Goal: Information Seeking & Learning: Learn about a topic

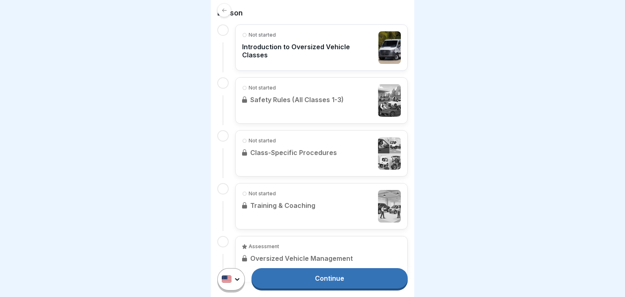
scroll to position [174, 0]
click at [294, 280] on link "Continue" at bounding box center [330, 278] width 156 height 20
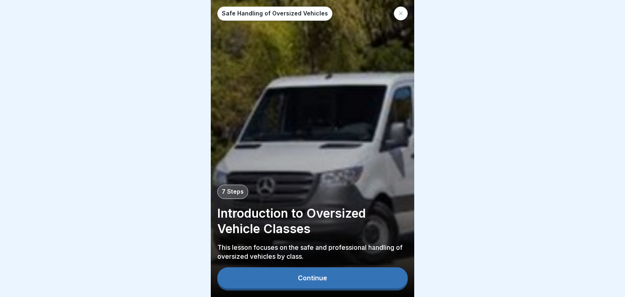
click at [288, 275] on button "Continue" at bounding box center [312, 278] width 191 height 21
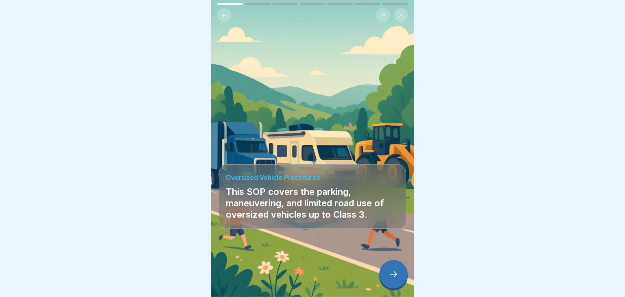
click at [398, 276] on icon at bounding box center [394, 275] width 10 height 10
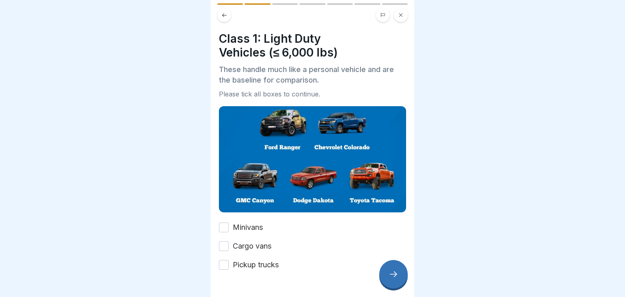
scroll to position [3, 0]
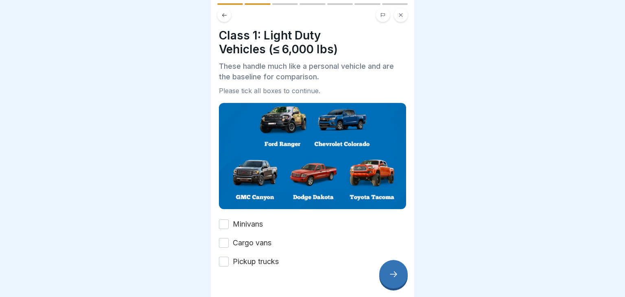
click at [225, 228] on button "Minivans" at bounding box center [224, 224] width 10 height 10
click at [225, 265] on button "Pickup trucks" at bounding box center [224, 262] width 10 height 10
click at [226, 243] on button "Cargo vans" at bounding box center [224, 243] width 10 height 10
click at [388, 274] on div at bounding box center [393, 274] width 29 height 29
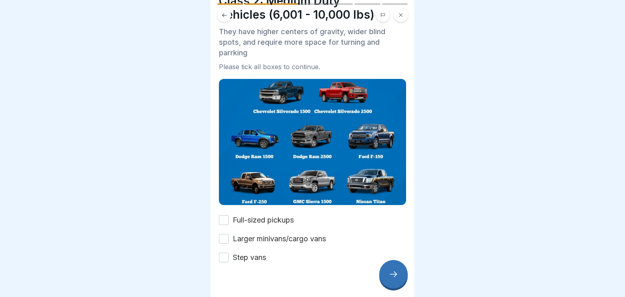
scroll to position [39, 0]
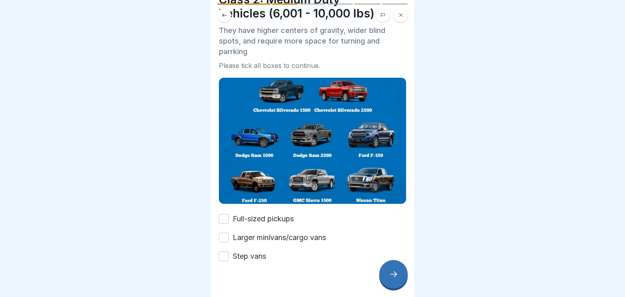
click at [225, 256] on button "Step vans" at bounding box center [224, 257] width 10 height 10
click at [229, 237] on div "Larger minivans/cargo vans" at bounding box center [272, 237] width 107 height 11
click at [227, 218] on button "Full-sized pickups" at bounding box center [224, 219] width 10 height 10
click at [226, 235] on button "Larger minivans/cargo vans" at bounding box center [224, 238] width 10 height 10
click at [390, 277] on icon at bounding box center [394, 275] width 10 height 10
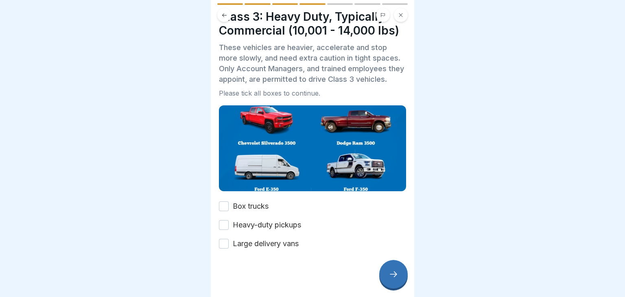
scroll to position [23, 0]
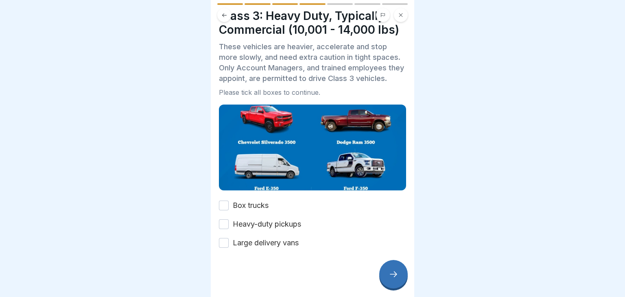
click at [232, 204] on div "Box trucks" at bounding box center [244, 205] width 50 height 11
click at [224, 207] on button "Box trucks" at bounding box center [224, 206] width 10 height 10
click at [225, 220] on button "Heavy-duty pickups" at bounding box center [224, 224] width 10 height 10
click at [224, 243] on button "Large delivery vans" at bounding box center [224, 243] width 10 height 10
click at [396, 281] on div at bounding box center [393, 274] width 29 height 29
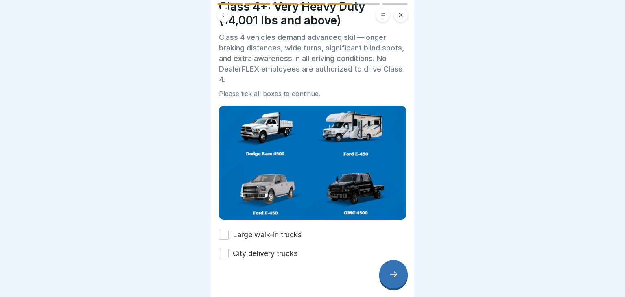
scroll to position [33, 0]
click at [220, 229] on div "Large walk-in trucks" at bounding box center [260, 234] width 83 height 11
click at [224, 237] on button "Large walk-in trucks" at bounding box center [224, 235] width 10 height 10
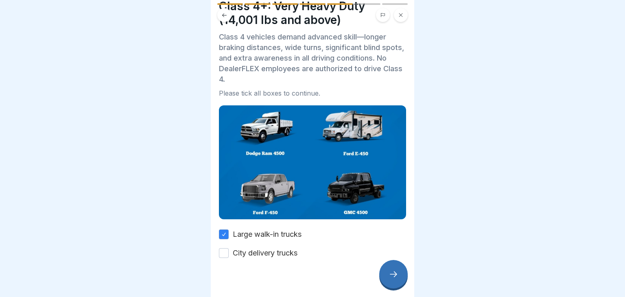
click at [222, 251] on button "City delivery trucks" at bounding box center [224, 253] width 10 height 10
click at [389, 275] on icon at bounding box center [394, 275] width 10 height 10
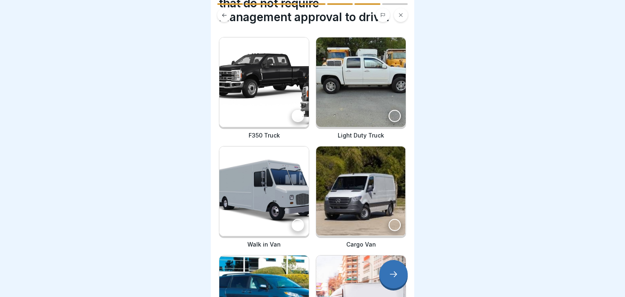
scroll to position [47, 0]
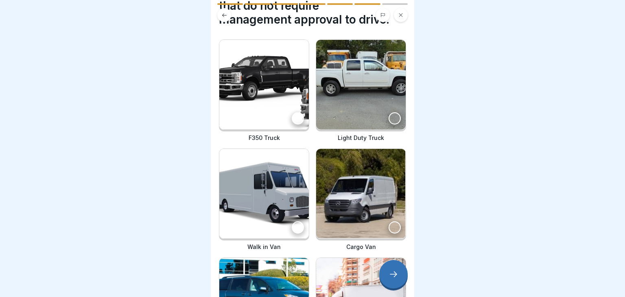
click at [297, 113] on div at bounding box center [298, 118] width 12 height 12
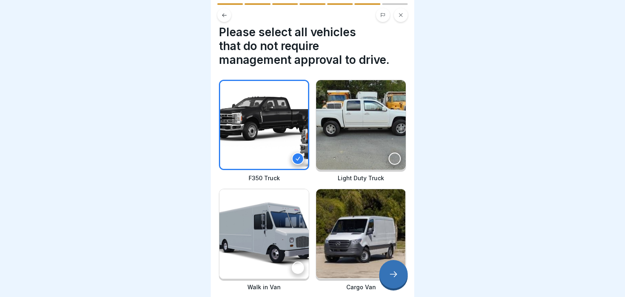
scroll to position [8, 0]
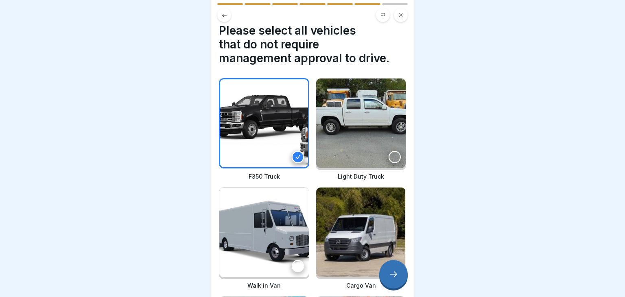
click at [300, 156] on icon at bounding box center [298, 157] width 6 height 6
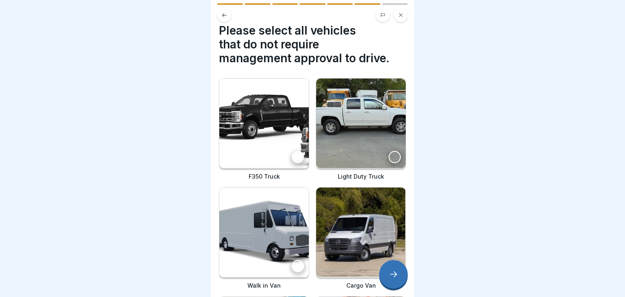
click at [399, 157] on div at bounding box center [395, 157] width 12 height 12
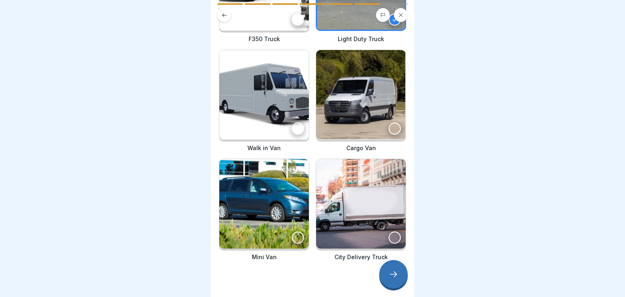
scroll to position [153, 0]
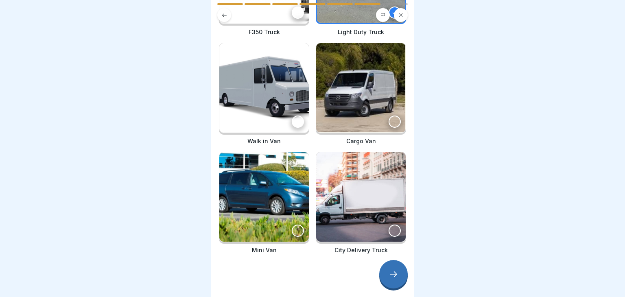
click at [298, 230] on div at bounding box center [298, 231] width 12 height 12
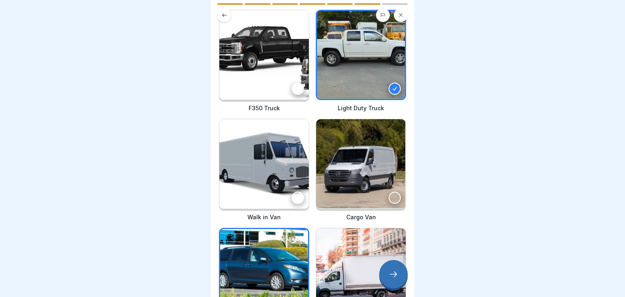
scroll to position [74, 0]
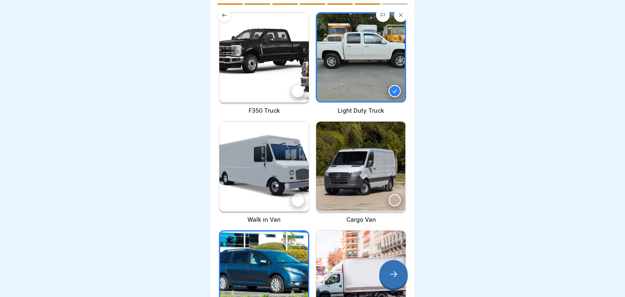
click at [392, 201] on div at bounding box center [395, 200] width 12 height 12
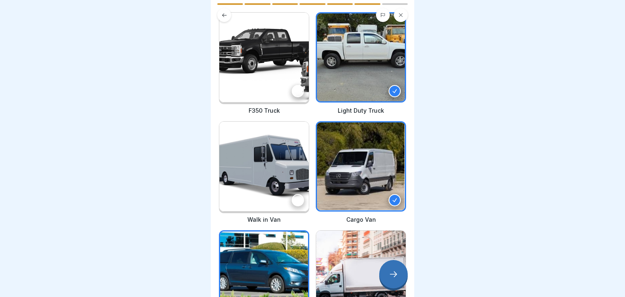
click at [393, 277] on icon at bounding box center [394, 275] width 10 height 10
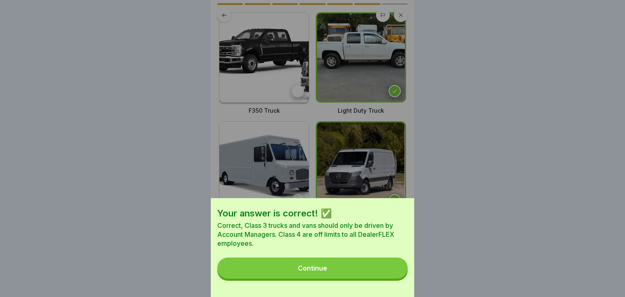
click at [347, 268] on button "Continue" at bounding box center [312, 268] width 191 height 21
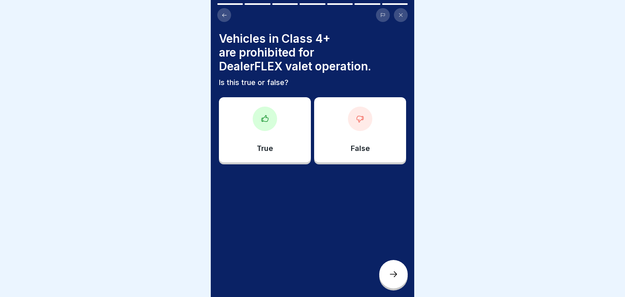
click at [276, 120] on div at bounding box center [265, 119] width 24 height 24
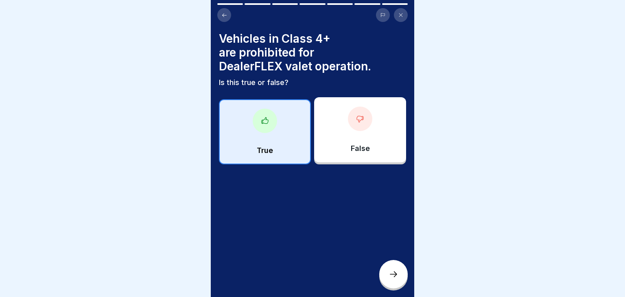
click at [390, 263] on div at bounding box center [393, 274] width 29 height 29
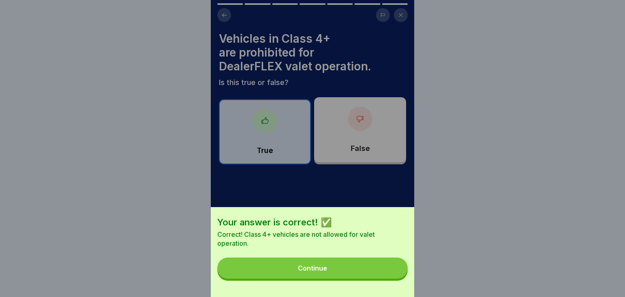
click at [380, 267] on button "Continue" at bounding box center [312, 268] width 191 height 21
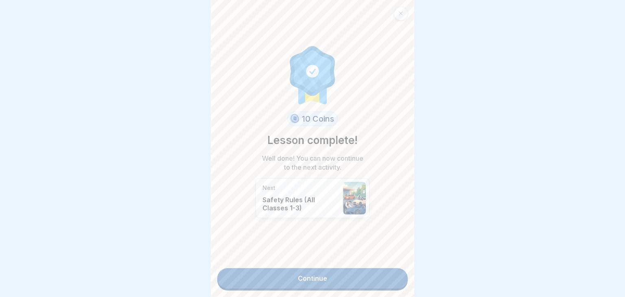
click at [349, 280] on link "Continue" at bounding box center [312, 278] width 191 height 20
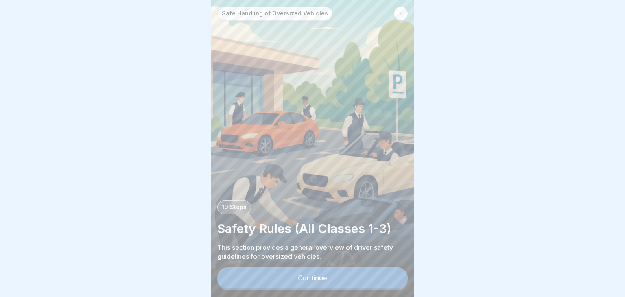
click at [323, 275] on div "Continue" at bounding box center [312, 277] width 29 height 7
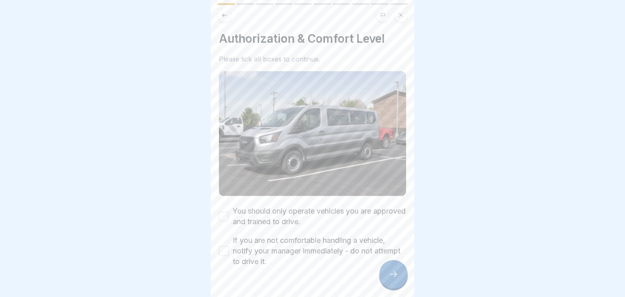
click at [229, 219] on div "You should only operate vehicles you are approved and trained to drive." at bounding box center [312, 216] width 187 height 21
click at [224, 224] on div "You should only operate vehicles you are approved and trained to drive." at bounding box center [312, 216] width 187 height 21
click at [223, 218] on button "You should only operate vehicles you are approved and trained to drive." at bounding box center [224, 217] width 10 height 10
click at [224, 255] on button "If you are not comfortable handling a vehicle, notify your manager immediately …" at bounding box center [224, 251] width 10 height 10
click at [386, 273] on div at bounding box center [393, 274] width 29 height 29
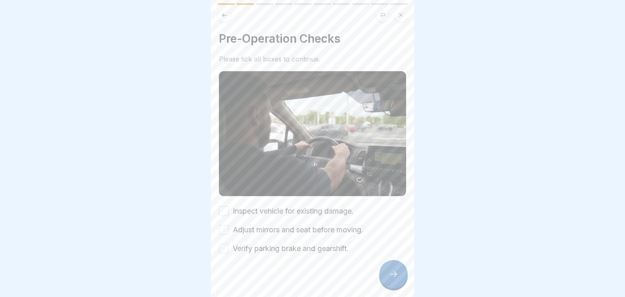
click at [228, 213] on button "Inspect vehicle for existing damage." at bounding box center [224, 211] width 10 height 10
click at [224, 226] on button "Adjust mirrors and seat before moving." at bounding box center [224, 230] width 10 height 10
click at [225, 245] on button "Verify parking brake and gearshift." at bounding box center [224, 249] width 10 height 10
click at [389, 275] on icon at bounding box center [394, 275] width 10 height 10
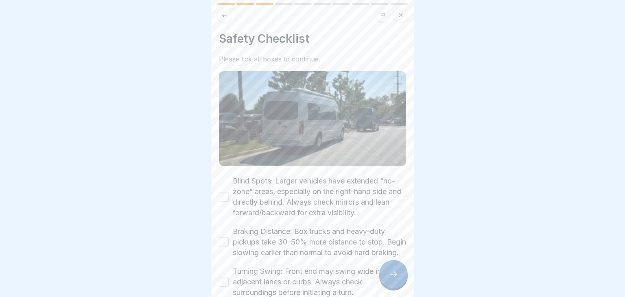
click at [224, 192] on button "Blind Spots: Larger vehicles have extended “no-zone” areas, especially on the r…" at bounding box center [224, 197] width 10 height 10
click at [228, 247] on button "Braking Distance: Box trucks and heavy-duty pickups take 30–50% more distance t…" at bounding box center [224, 242] width 10 height 10
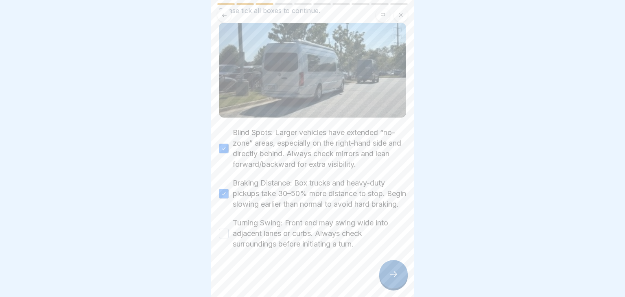
scroll to position [49, 0]
click at [221, 238] on button "Turning Swing: Front end may swing wide into adjacent lanes or curbs. Always ch…" at bounding box center [224, 233] width 10 height 10
click at [387, 269] on div at bounding box center [393, 274] width 29 height 29
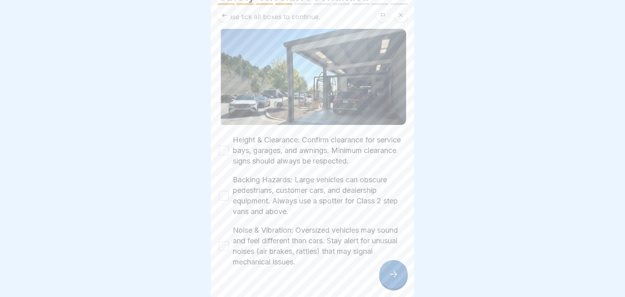
scroll to position [61, 0]
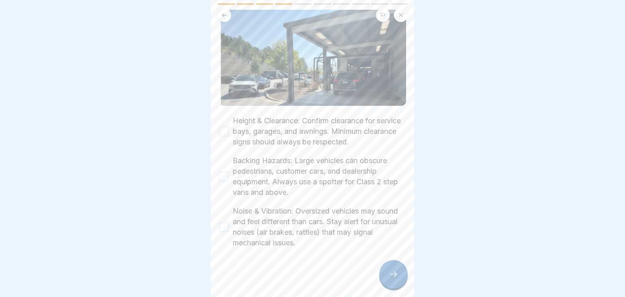
click at [223, 131] on button "Height & Clearance: Confirm clearance for service bays, garages, and awnings. M…" at bounding box center [224, 132] width 10 height 10
click at [226, 147] on div "Height & Clearance: Confirm clearance for service bays, garages, and awnings. M…" at bounding box center [312, 182] width 187 height 133
click at [221, 172] on button "Backing Hazards: Large vehicles can obscure pedestrians, customer cars, and dea…" at bounding box center [224, 177] width 10 height 10
click at [220, 229] on button "Noise & Vibration: Oversized vehicles may sound and feel different than cars. S…" at bounding box center [224, 227] width 10 height 10
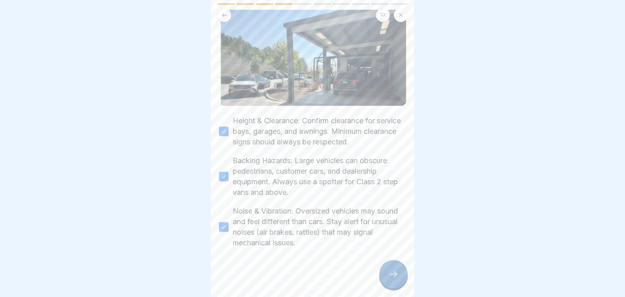
click at [399, 270] on div at bounding box center [393, 274] width 29 height 29
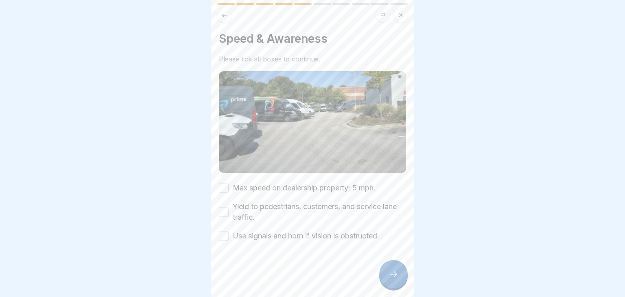
click at [224, 183] on button "Max speed on dealership property: 5 mph." at bounding box center [224, 188] width 10 height 10
click at [224, 204] on div "Yield to pedestrians, customers, and service lane traffic." at bounding box center [312, 212] width 187 height 21
click at [226, 222] on div "Yield to pedestrians, customers, and service lane traffic." at bounding box center [312, 212] width 187 height 21
click at [225, 239] on button "Use signals and horn if vision is obstructed." at bounding box center [224, 236] width 10 height 10
click at [224, 211] on button "Yield to pedestrians, customers, and service lane traffic." at bounding box center [224, 212] width 10 height 10
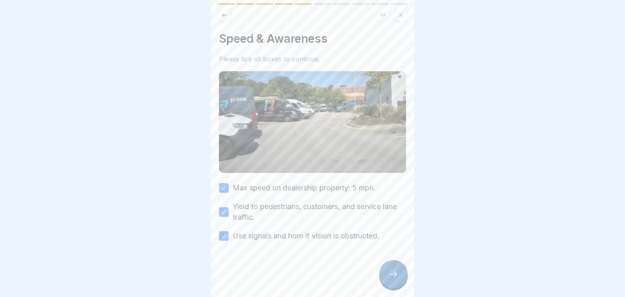
click at [393, 270] on icon at bounding box center [394, 275] width 10 height 10
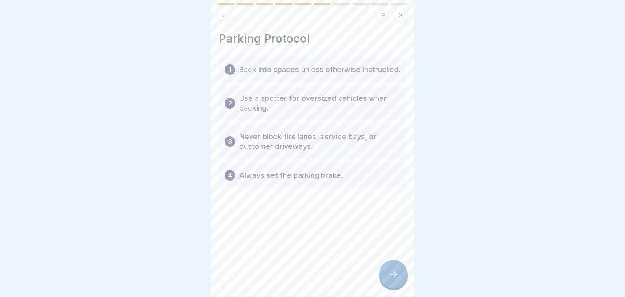
click at [389, 267] on div at bounding box center [393, 274] width 29 height 29
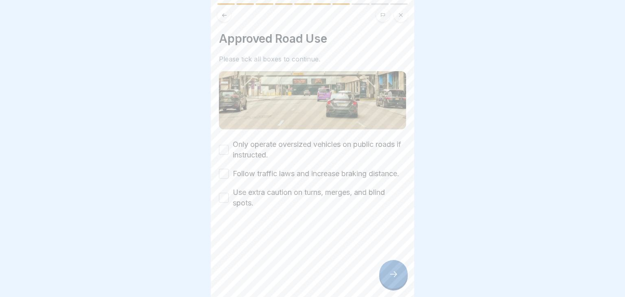
click at [224, 195] on button "Use extra caution on turns, merges, and blind spots." at bounding box center [224, 198] width 10 height 10
click at [225, 179] on div "Only operate oversized vehicles on public roads if instructed. Follow traffic l…" at bounding box center [312, 173] width 187 height 69
click at [224, 145] on button "Only operate oversized vehicles on public roads if instructed." at bounding box center [224, 150] width 10 height 10
click at [225, 173] on button "Follow traffic laws and increase braking distance." at bounding box center [224, 174] width 10 height 10
click at [399, 274] on div at bounding box center [393, 274] width 29 height 29
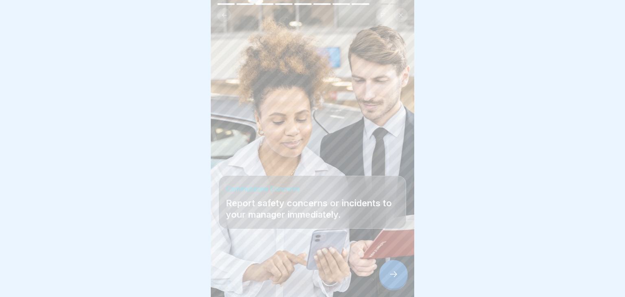
click at [395, 270] on icon at bounding box center [394, 275] width 10 height 10
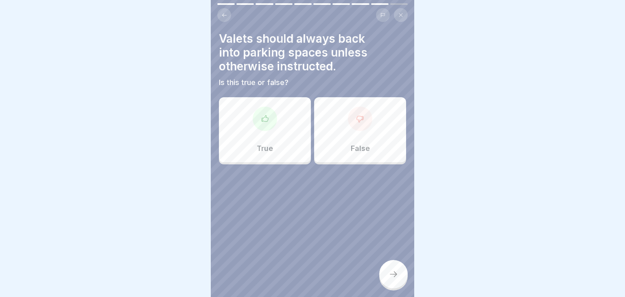
click at [263, 121] on icon at bounding box center [265, 118] width 7 height 6
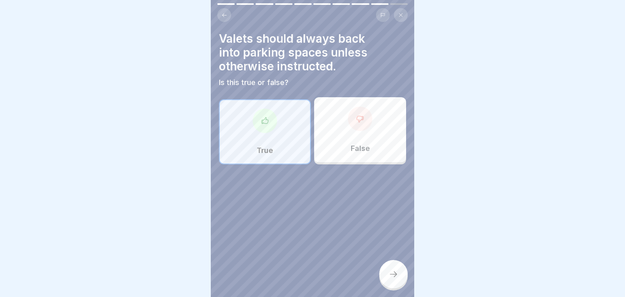
click at [279, 145] on div "True" at bounding box center [265, 131] width 92 height 65
click at [268, 134] on div "True" at bounding box center [265, 131] width 92 height 65
click at [397, 279] on icon at bounding box center [394, 275] width 10 height 10
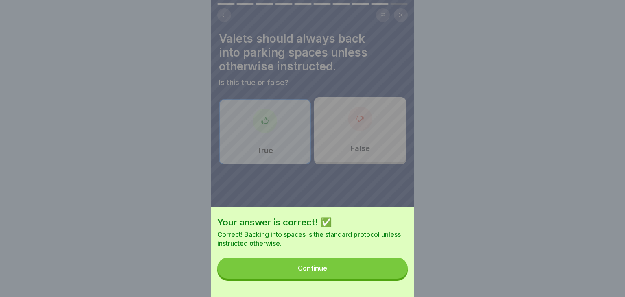
click at [358, 264] on button "Continue" at bounding box center [312, 268] width 191 height 21
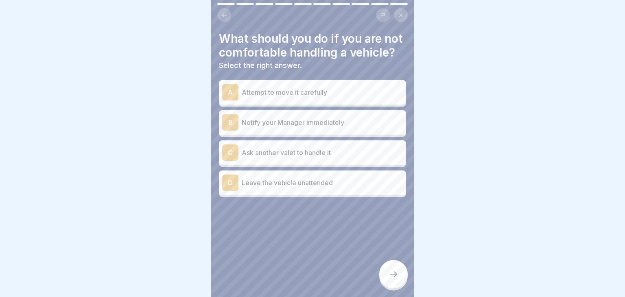
click at [228, 126] on div "B" at bounding box center [230, 122] width 16 height 16
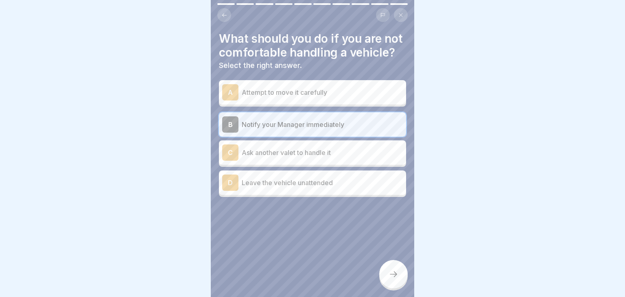
click at [383, 274] on div at bounding box center [393, 274] width 29 height 29
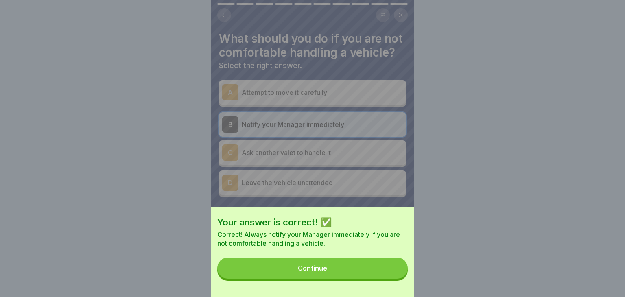
click at [367, 270] on button "Continue" at bounding box center [312, 268] width 191 height 21
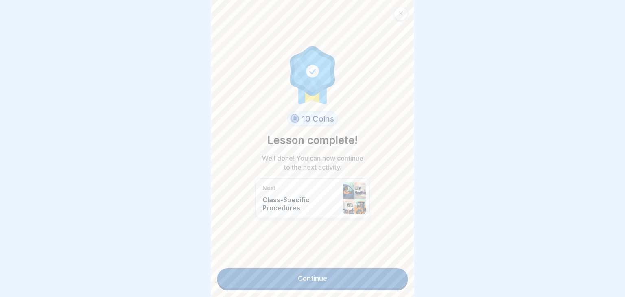
click at [347, 281] on link "Continue" at bounding box center [312, 278] width 191 height 20
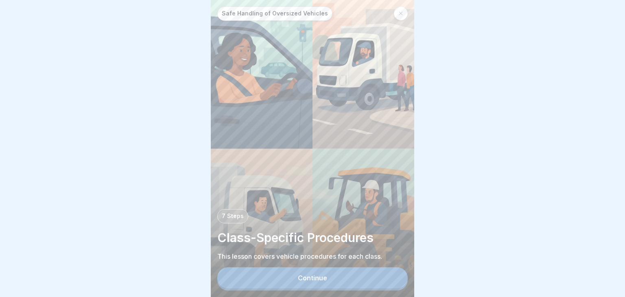
click at [323, 285] on button "Continue" at bounding box center [312, 278] width 191 height 21
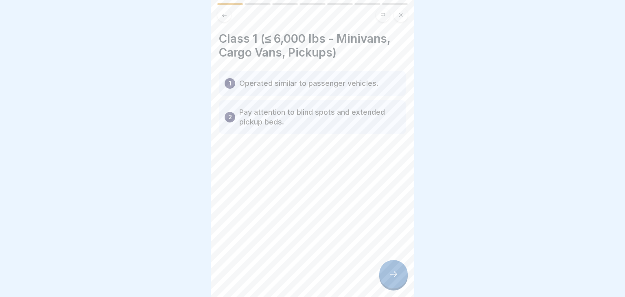
click at [396, 277] on icon at bounding box center [394, 275] width 10 height 10
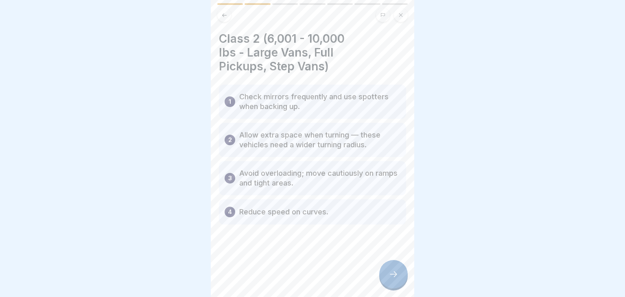
click at [385, 274] on div at bounding box center [393, 274] width 29 height 29
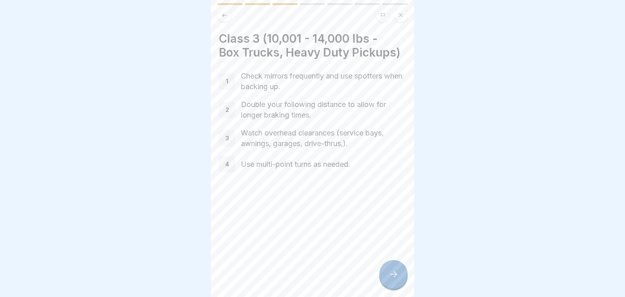
click at [397, 275] on icon at bounding box center [394, 275] width 10 height 10
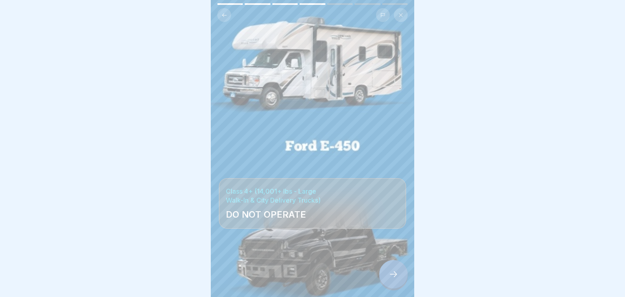
click at [388, 273] on div at bounding box center [393, 274] width 29 height 29
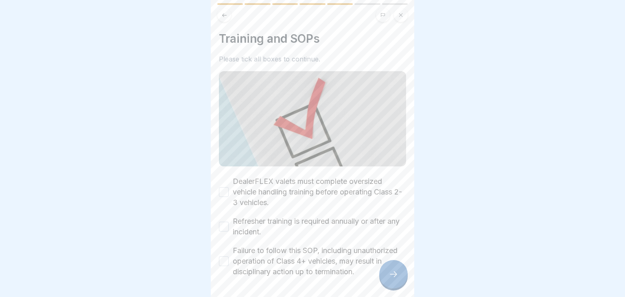
click at [217, 192] on div "Training and SOPs Please tick all boxes to continue. DealerFLEX valets must com…" at bounding box center [313, 148] width 204 height 297
click at [224, 194] on button "DealerFLEX valets must complete oversized vehicle handling training before oper…" at bounding box center [224, 192] width 10 height 10
click at [226, 220] on div "Refresher training is required annually or after any incident." at bounding box center [312, 226] width 187 height 21
click at [223, 227] on button "Refresher training is required annually or after any incident." at bounding box center [224, 227] width 10 height 10
click at [222, 267] on div "Failure to follow this SOP, including unauthorized operation of Class 4+ vehicl…" at bounding box center [312, 262] width 187 height 32
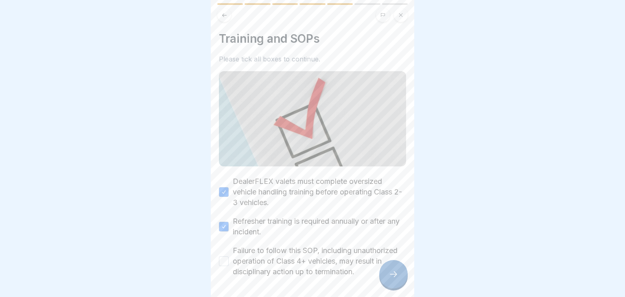
click at [225, 259] on button "Failure to follow this SOP, including unauthorized operation of Class 4+ vehicl…" at bounding box center [224, 262] width 10 height 10
click at [394, 281] on div at bounding box center [393, 274] width 29 height 29
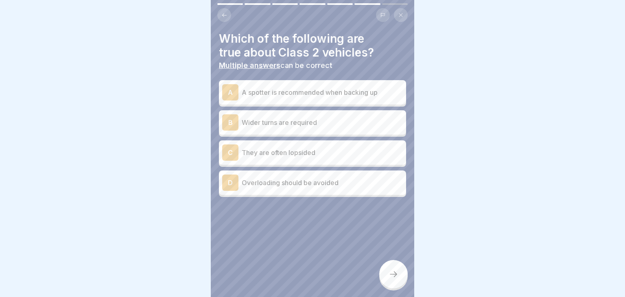
click at [267, 97] on div "A A spotter is recommended when backing up" at bounding box center [312, 92] width 181 height 16
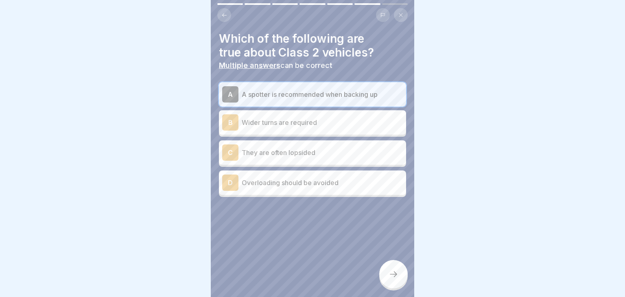
click at [270, 127] on p "Wider turns are required" at bounding box center [322, 123] width 161 height 10
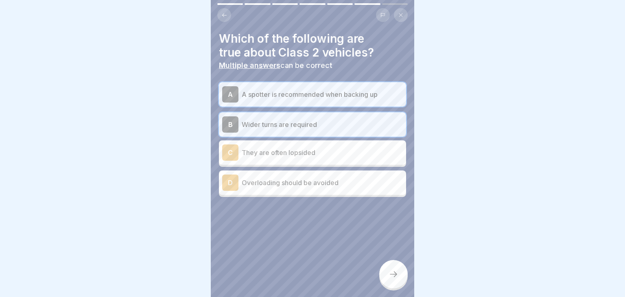
click at [286, 184] on p "Overloading should be avoided" at bounding box center [322, 183] width 161 height 10
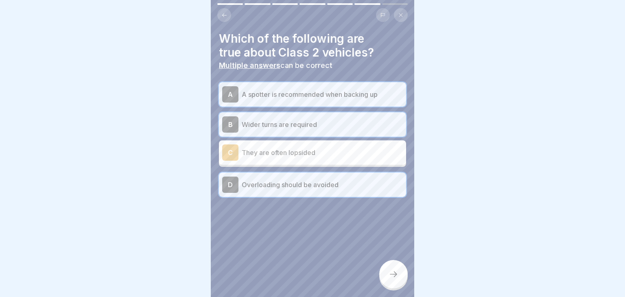
click at [391, 277] on icon at bounding box center [394, 275] width 10 height 10
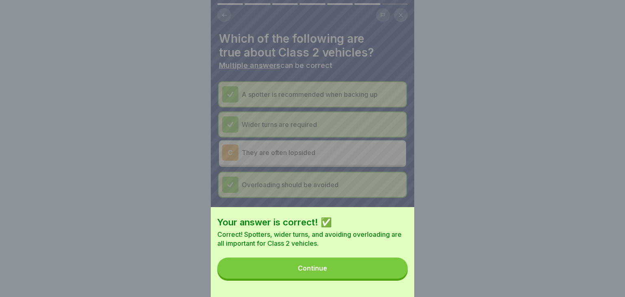
click at [357, 265] on button "Continue" at bounding box center [312, 268] width 191 height 21
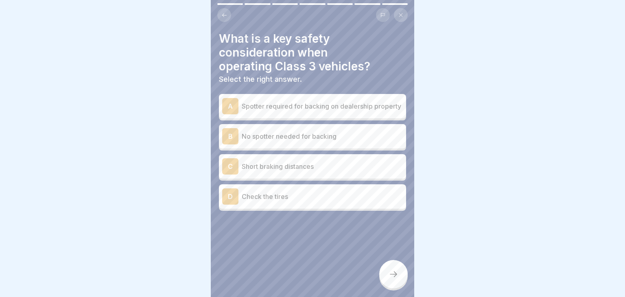
click at [278, 105] on p "Spotter required for backing on dealership property" at bounding box center [322, 106] width 161 height 10
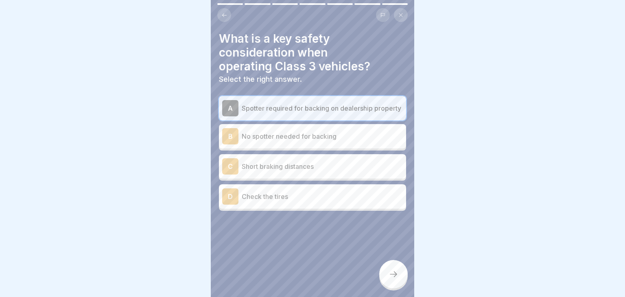
click at [391, 280] on div at bounding box center [393, 274] width 29 height 29
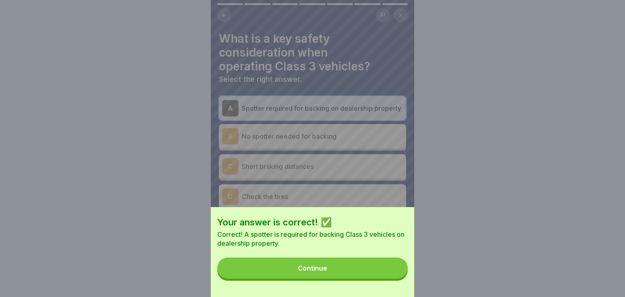
click at [357, 267] on button "Continue" at bounding box center [312, 268] width 191 height 21
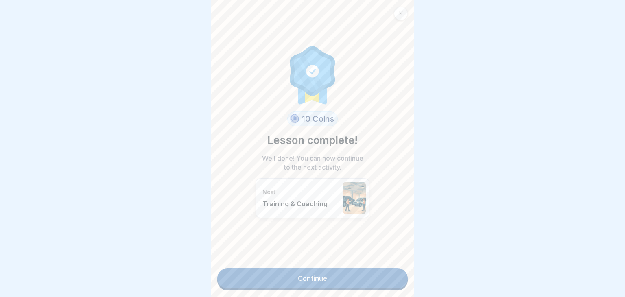
click at [336, 279] on link "Continue" at bounding box center [312, 278] width 191 height 20
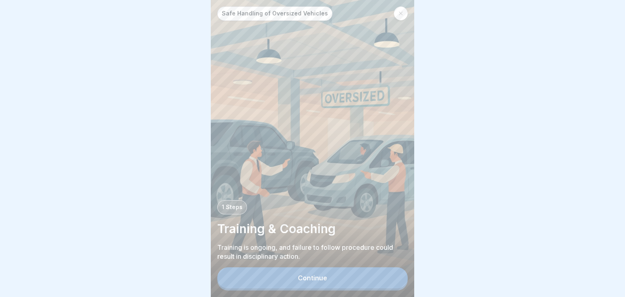
click at [336, 279] on button "Continue" at bounding box center [312, 278] width 191 height 21
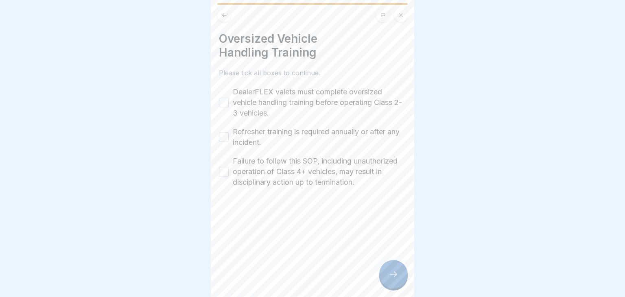
click at [226, 105] on button "DealerFLEX valets must complete oversized vehicle handling training before oper…" at bounding box center [224, 103] width 10 height 10
click at [222, 138] on button "Refresher training is required annually or after any incident." at bounding box center [224, 137] width 10 height 10
click at [225, 167] on div "Failure to follow this SOP, including unauthorized operation of Class 4+ vehicl…" at bounding box center [312, 172] width 187 height 32
click at [225, 173] on button "Failure to follow this SOP, including unauthorized operation of Class 4+ vehicl…" at bounding box center [224, 172] width 10 height 10
click at [394, 273] on icon at bounding box center [394, 275] width 10 height 10
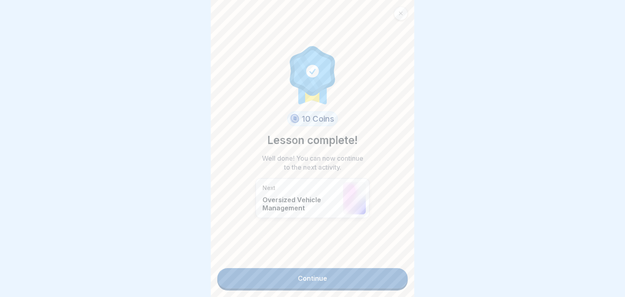
click at [361, 281] on link "Continue" at bounding box center [312, 278] width 191 height 20
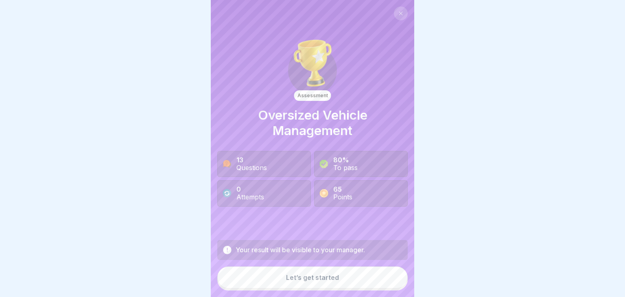
click at [298, 257] on div "Your result will be visible to your manager." at bounding box center [312, 250] width 191 height 20
click at [297, 282] on button "Let’s get started" at bounding box center [312, 278] width 191 height 22
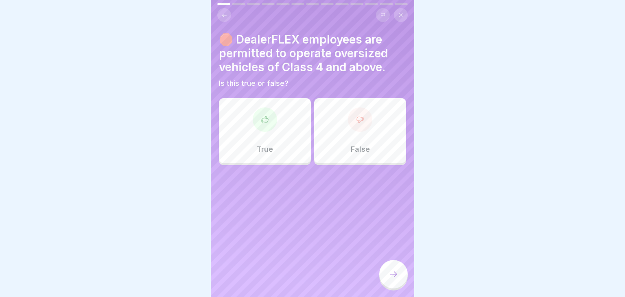
click at [269, 114] on div at bounding box center [265, 119] width 24 height 24
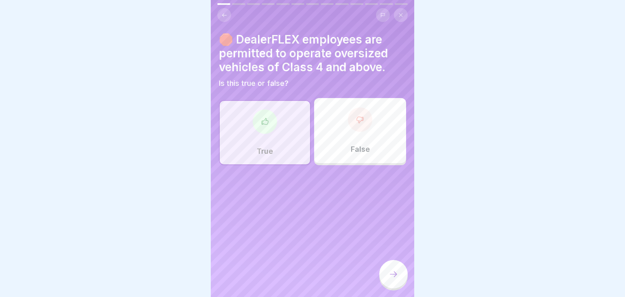
click at [267, 125] on icon at bounding box center [265, 122] width 8 height 8
click at [397, 271] on icon at bounding box center [394, 275] width 10 height 10
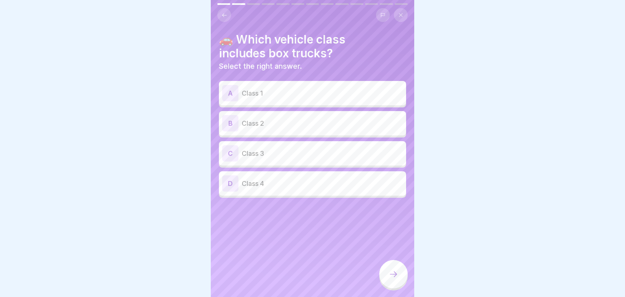
click at [278, 151] on p "Class 3" at bounding box center [322, 154] width 161 height 10
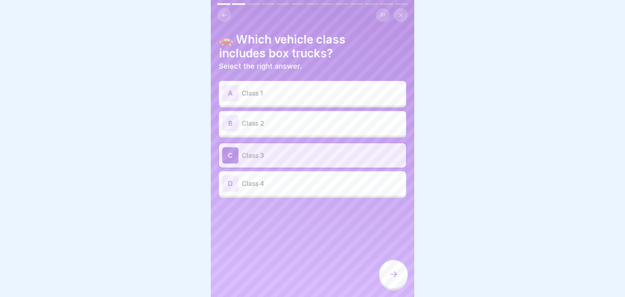
click at [401, 278] on div at bounding box center [393, 274] width 29 height 29
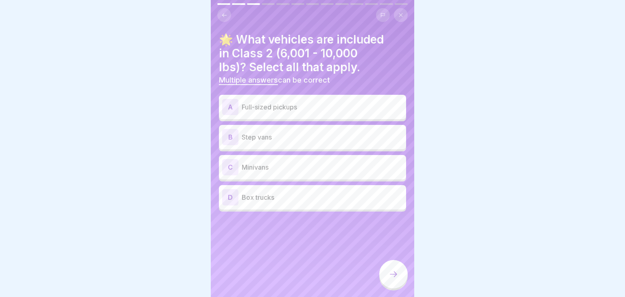
click at [294, 112] on div "A Full-sized pickups" at bounding box center [312, 107] width 181 height 16
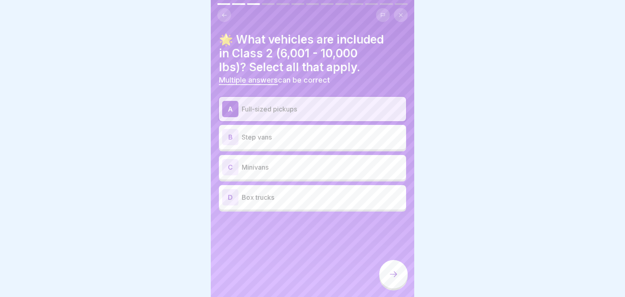
click at [289, 168] on p "Minivans" at bounding box center [322, 167] width 161 height 10
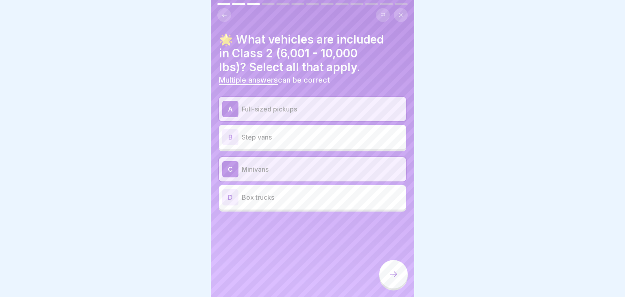
click at [387, 270] on div at bounding box center [393, 274] width 29 height 29
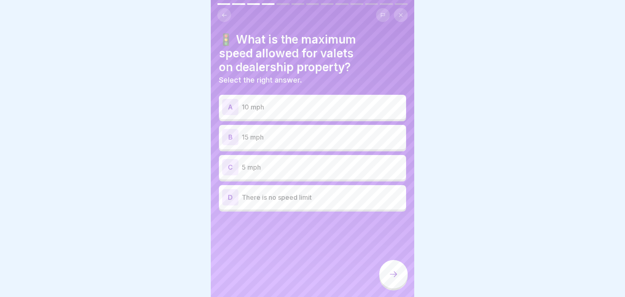
click at [291, 164] on p "5 mph" at bounding box center [322, 167] width 161 height 10
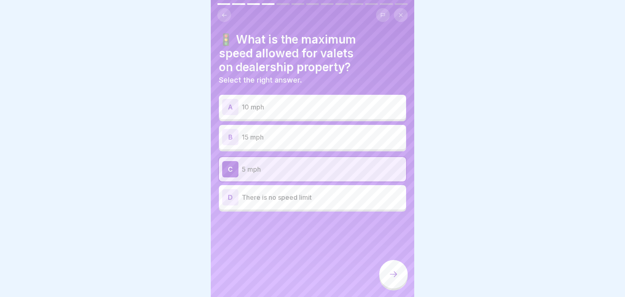
click at [397, 276] on icon at bounding box center [394, 275] width 10 height 10
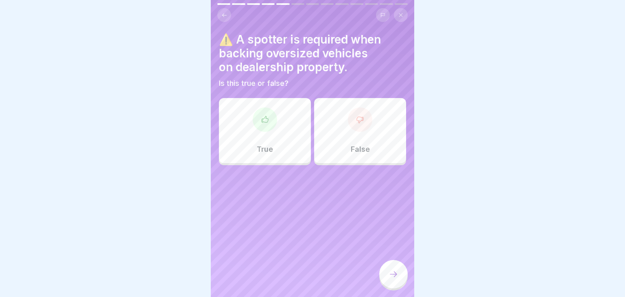
click at [264, 157] on div "True" at bounding box center [265, 130] width 92 height 65
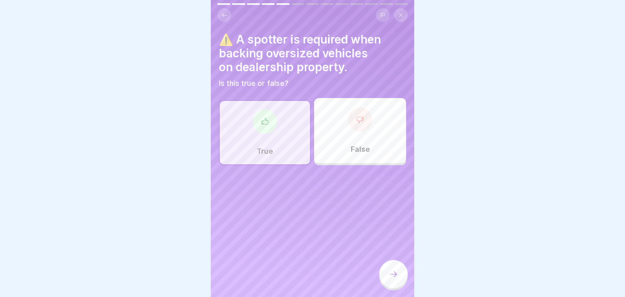
click at [385, 270] on div at bounding box center [393, 274] width 29 height 29
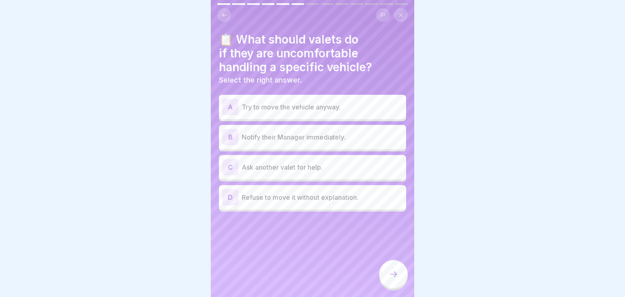
click at [293, 134] on p "Notify their Manager immediately." at bounding box center [322, 137] width 161 height 10
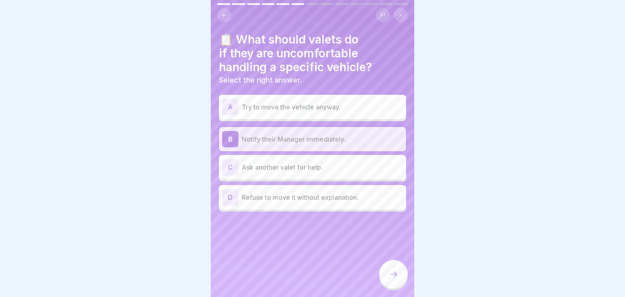
click at [390, 265] on div at bounding box center [393, 274] width 29 height 29
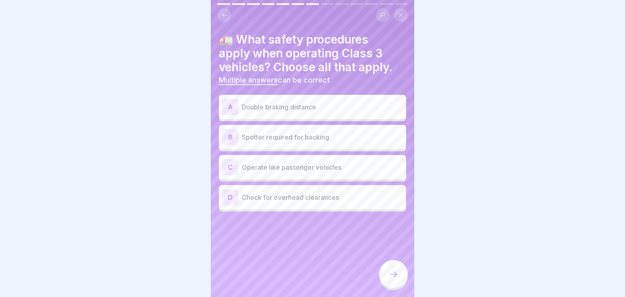
click at [390, 265] on div at bounding box center [393, 274] width 29 height 29
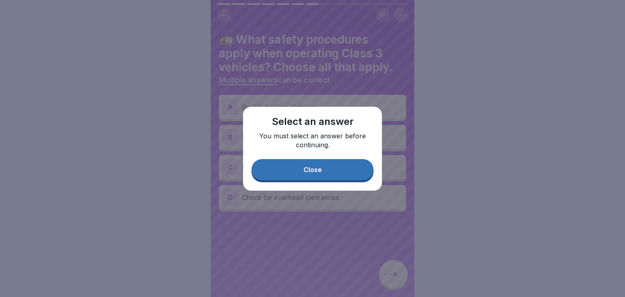
click at [341, 169] on button "Close" at bounding box center [313, 169] width 122 height 21
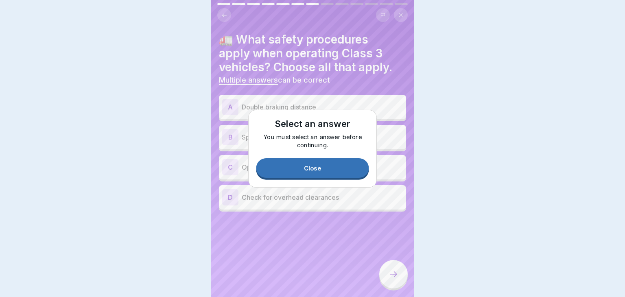
click at [341, 169] on p "Operate like passenger vehicles" at bounding box center [322, 167] width 161 height 10
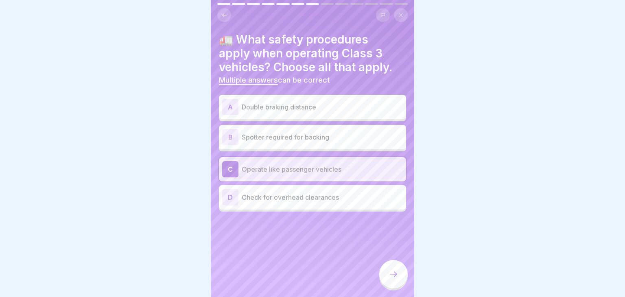
click at [302, 203] on div "D Check for overhead clearances" at bounding box center [312, 197] width 181 height 16
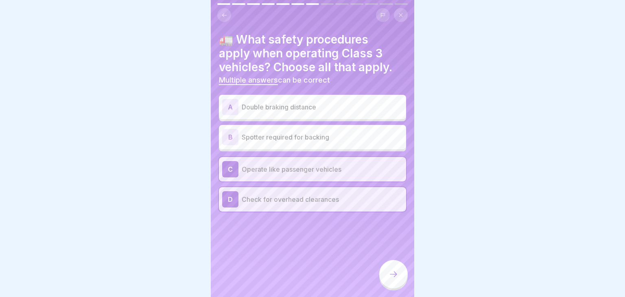
click at [300, 163] on div "C Operate like passenger vehicles" at bounding box center [312, 169] width 181 height 16
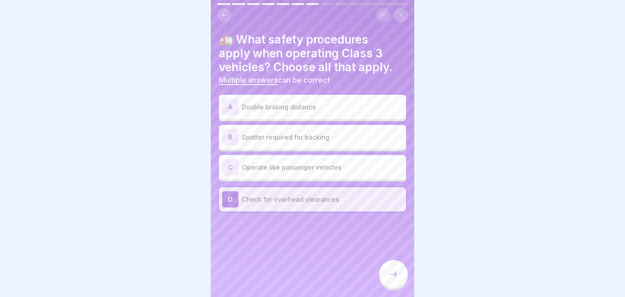
click at [302, 140] on p "Spotter required for backing" at bounding box center [322, 137] width 161 height 10
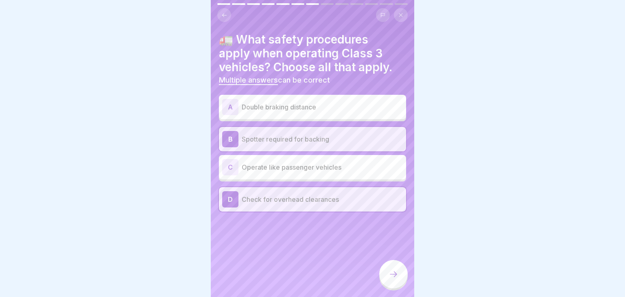
click at [311, 107] on p "Double braking distance" at bounding box center [322, 107] width 161 height 10
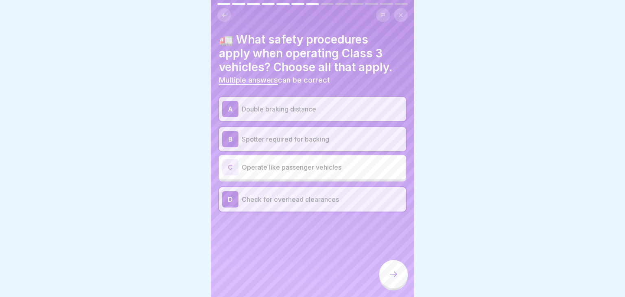
click at [391, 268] on div at bounding box center [393, 274] width 29 height 29
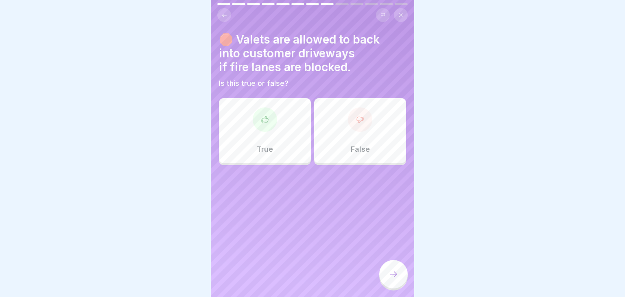
click at [340, 138] on div "False" at bounding box center [360, 130] width 92 height 65
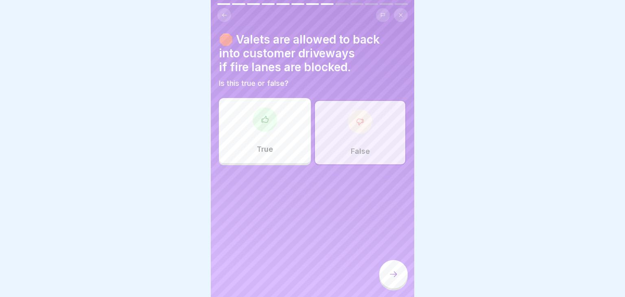
click at [395, 274] on icon at bounding box center [394, 275] width 10 height 10
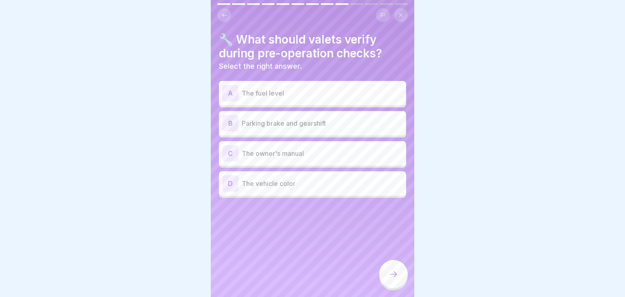
click at [300, 124] on p "Parking brake and gearshift" at bounding box center [322, 123] width 161 height 10
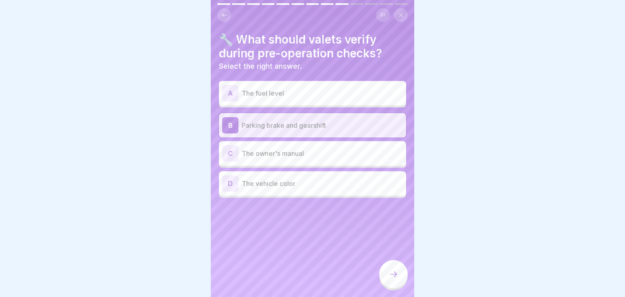
click at [401, 280] on div at bounding box center [393, 274] width 29 height 29
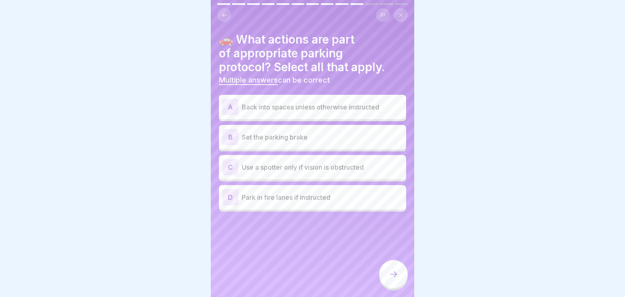
click at [289, 114] on div "A Back into spaces unless otherwise instructed" at bounding box center [312, 107] width 181 height 16
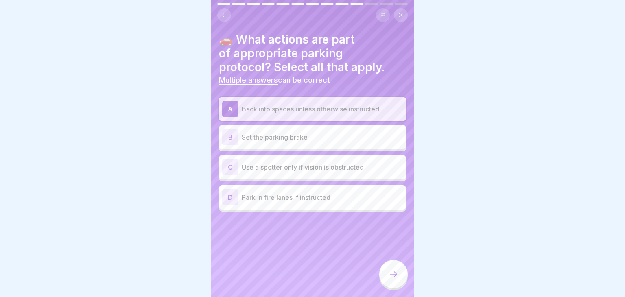
click at [287, 137] on p "Set the parking brake" at bounding box center [322, 137] width 161 height 10
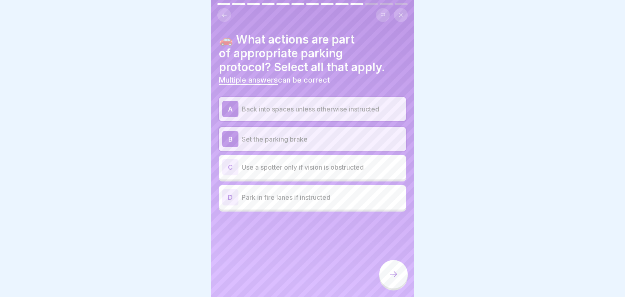
click at [289, 179] on div "C Use a spotter only if vision is obstructed" at bounding box center [312, 167] width 187 height 24
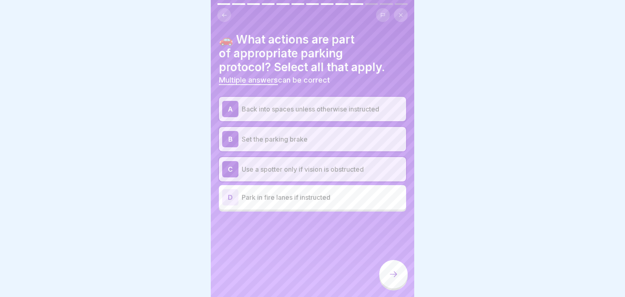
click at [386, 281] on div at bounding box center [393, 274] width 29 height 29
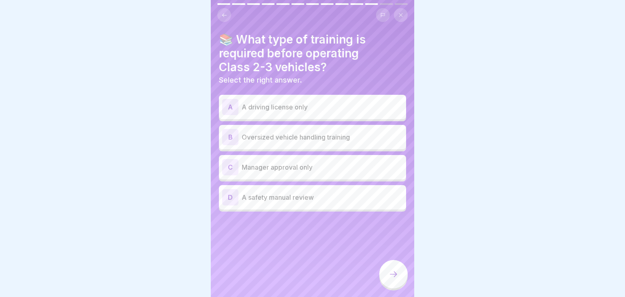
click at [271, 138] on p "Oversized vehicle handling training" at bounding box center [322, 137] width 161 height 10
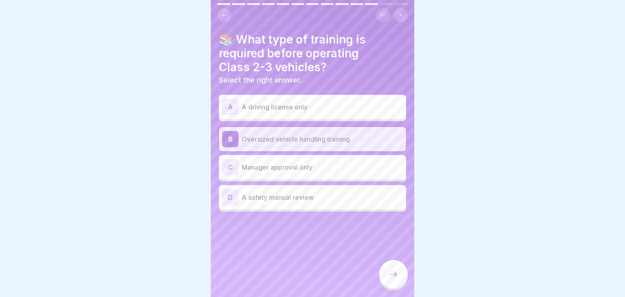
click at [322, 134] on div "B Oversized vehicle handling training" at bounding box center [312, 139] width 181 height 16
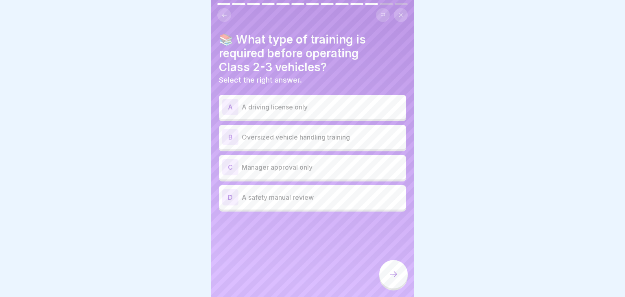
click at [322, 134] on p "Oversized vehicle handling training" at bounding box center [322, 137] width 161 height 10
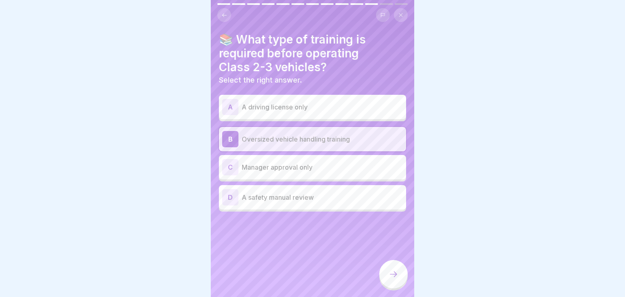
click at [322, 134] on div "B Oversized vehicle handling training" at bounding box center [312, 139] width 181 height 16
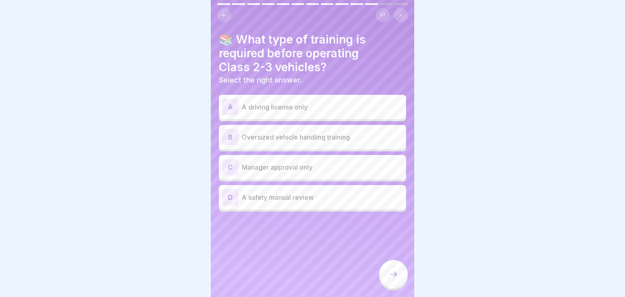
click at [322, 134] on p "Oversized vehicle handling training" at bounding box center [322, 137] width 161 height 10
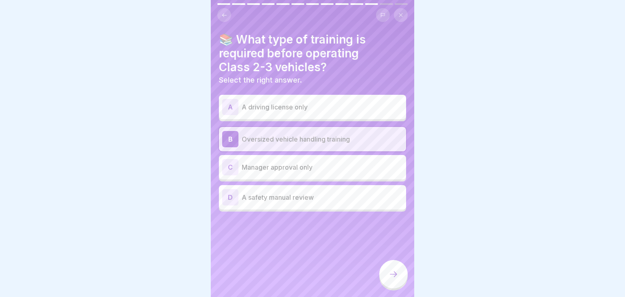
click at [364, 209] on div "D A safety manual review" at bounding box center [312, 197] width 187 height 24
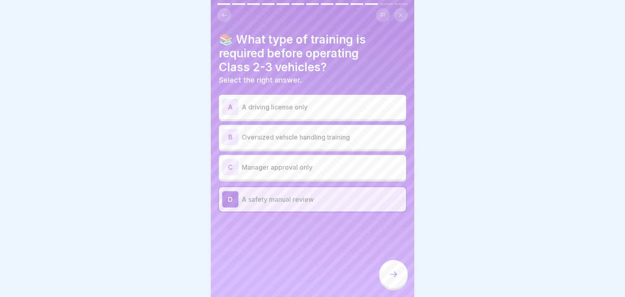
click at [365, 153] on div "A A driving license only B Oversized vehicle handling training C Manager approv…" at bounding box center [312, 154] width 187 height 115
click at [368, 143] on div "B Oversized vehicle handling training" at bounding box center [312, 137] width 181 height 16
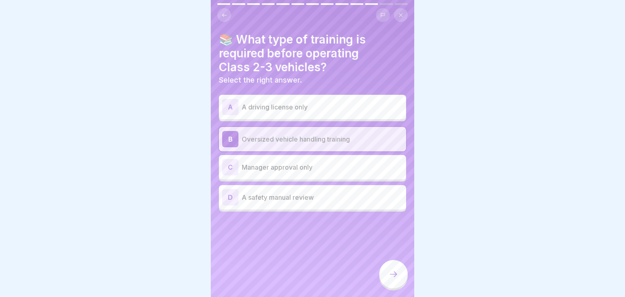
click at [394, 277] on icon at bounding box center [394, 275] width 10 height 10
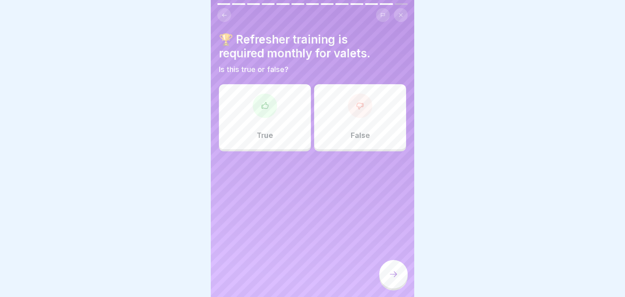
click at [260, 118] on div "True" at bounding box center [265, 116] width 92 height 65
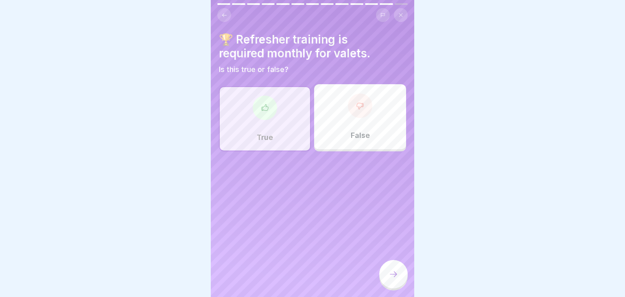
click at [397, 268] on div at bounding box center [393, 274] width 29 height 29
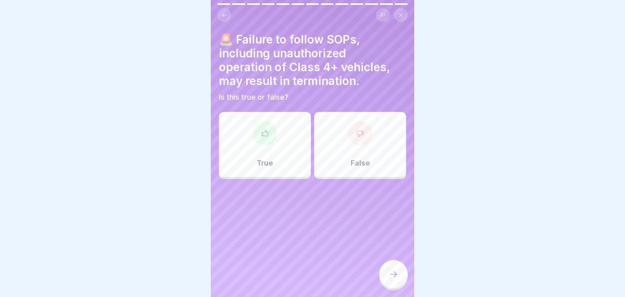
click at [270, 137] on div at bounding box center [265, 133] width 24 height 24
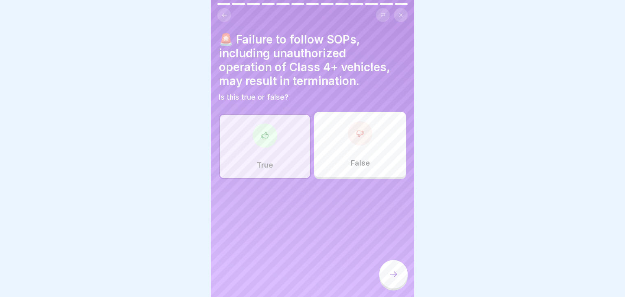
click at [397, 272] on icon at bounding box center [394, 275] width 10 height 10
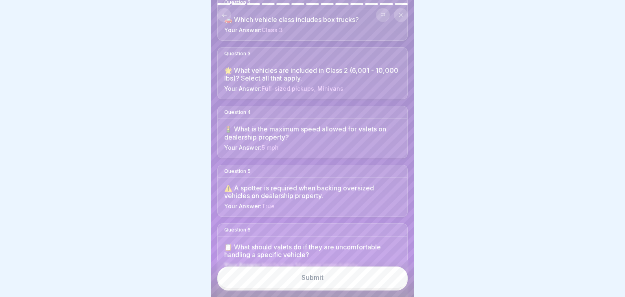
scroll to position [151, 0]
click at [365, 282] on button "Submit" at bounding box center [312, 278] width 191 height 22
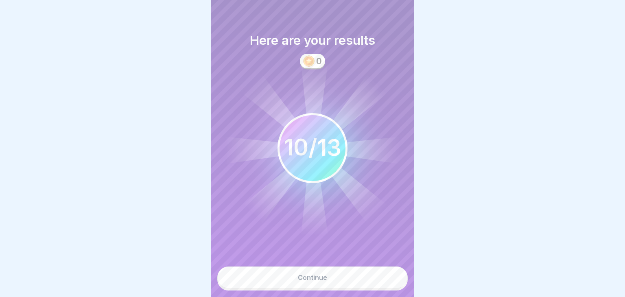
click at [360, 278] on button "Continue" at bounding box center [312, 278] width 191 height 22
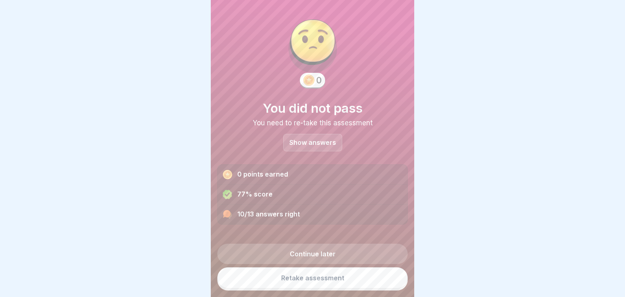
click at [347, 275] on link "Retake assessment" at bounding box center [312, 278] width 191 height 21
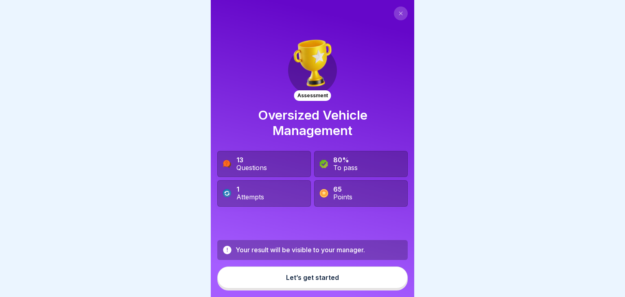
click at [289, 275] on div "Let’s get started" at bounding box center [312, 277] width 53 height 7
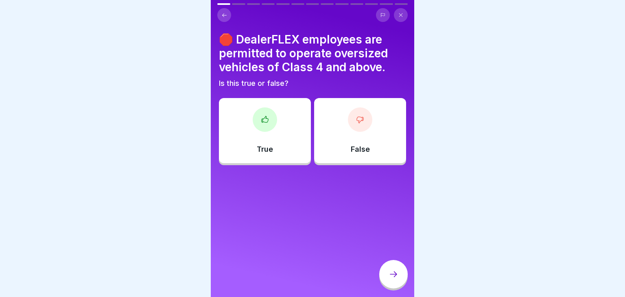
click at [271, 114] on div at bounding box center [265, 119] width 24 height 24
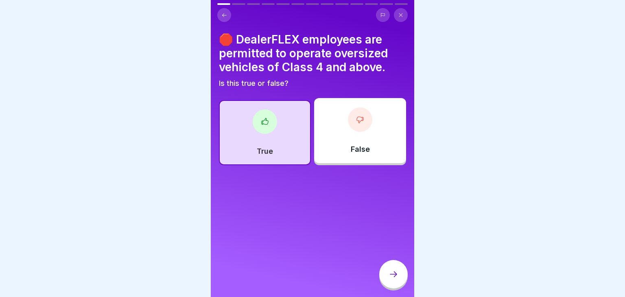
click at [390, 268] on div at bounding box center [393, 274] width 29 height 29
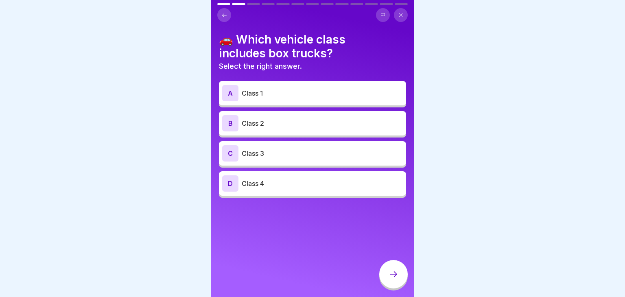
click at [250, 153] on p "Class 3" at bounding box center [322, 154] width 161 height 10
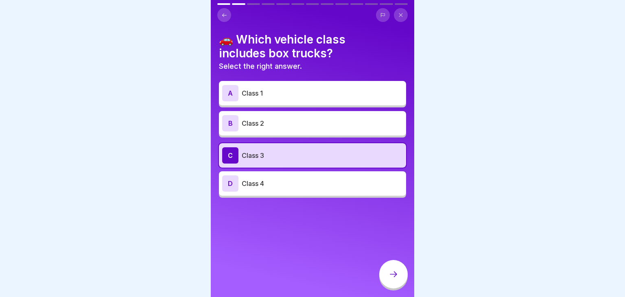
click at [386, 279] on div at bounding box center [393, 274] width 29 height 29
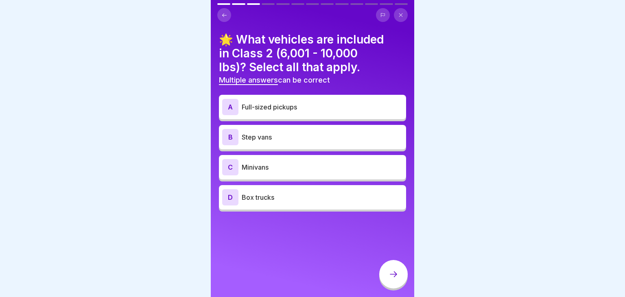
click at [271, 169] on p "Minivans" at bounding box center [322, 167] width 161 height 10
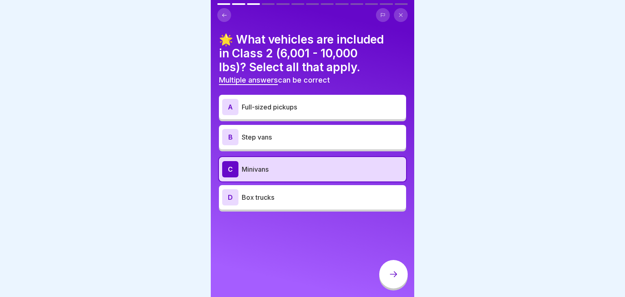
click at [273, 141] on p "Step vans" at bounding box center [322, 137] width 161 height 10
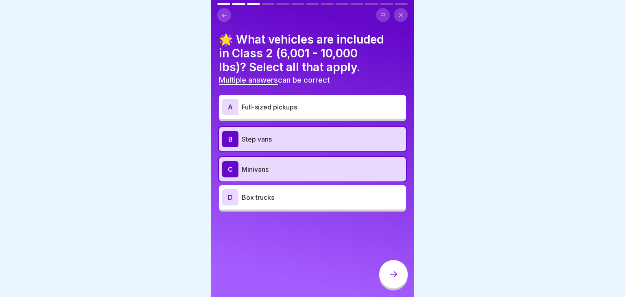
click at [273, 141] on p "Step vans" at bounding box center [322, 139] width 161 height 10
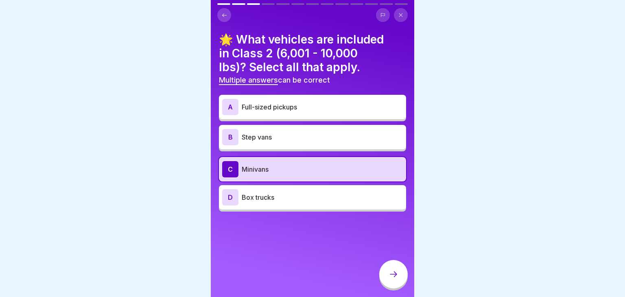
click at [272, 139] on p "Step vans" at bounding box center [322, 137] width 161 height 10
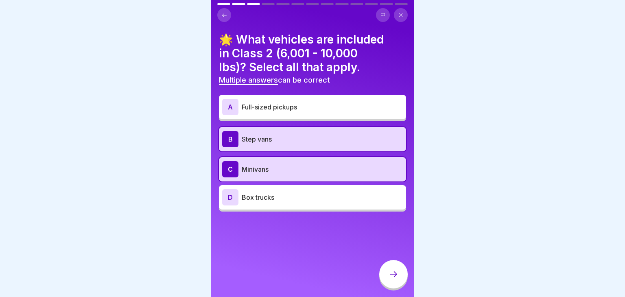
click at [275, 110] on p "Full-sized pickups" at bounding box center [322, 107] width 161 height 10
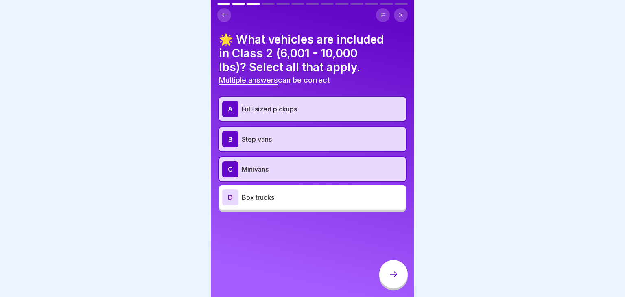
click at [395, 271] on icon at bounding box center [394, 275] width 10 height 10
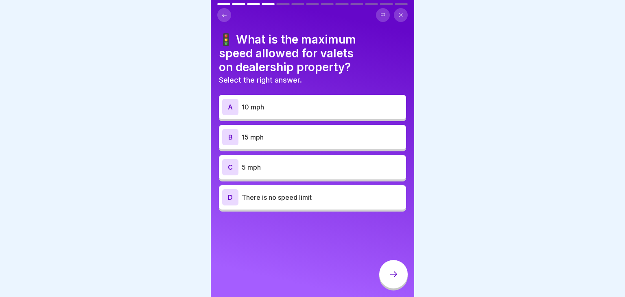
click at [356, 175] on div "C 5 mph" at bounding box center [312, 167] width 181 height 16
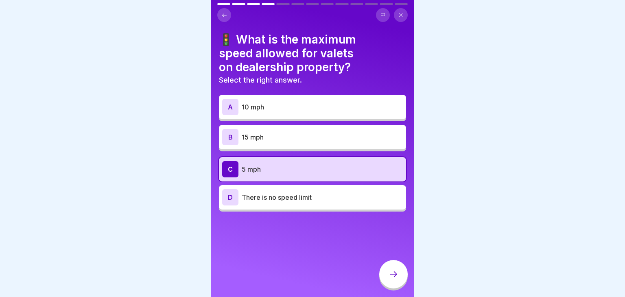
click at [356, 175] on div "C 5 mph" at bounding box center [312, 169] width 181 height 16
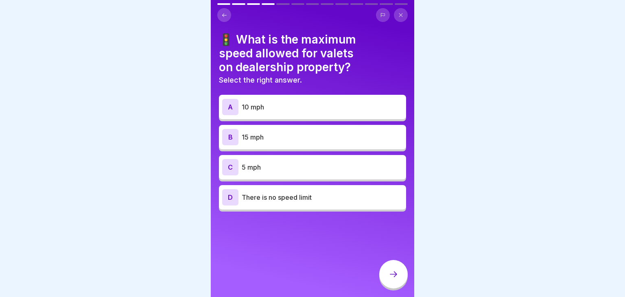
click at [359, 167] on p "5 mph" at bounding box center [322, 167] width 161 height 10
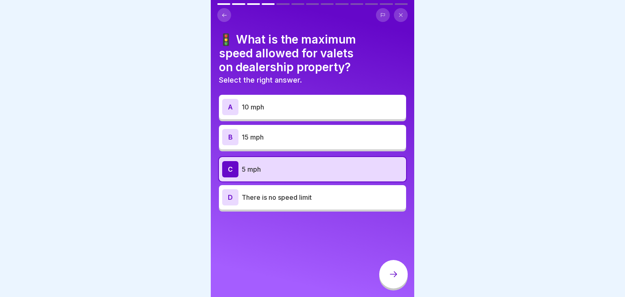
click at [394, 274] on icon at bounding box center [394, 275] width 10 height 10
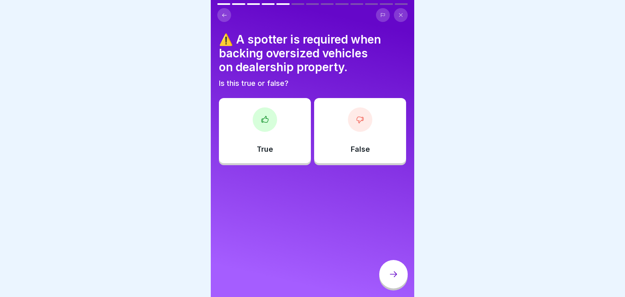
click at [273, 136] on div "True" at bounding box center [265, 130] width 92 height 65
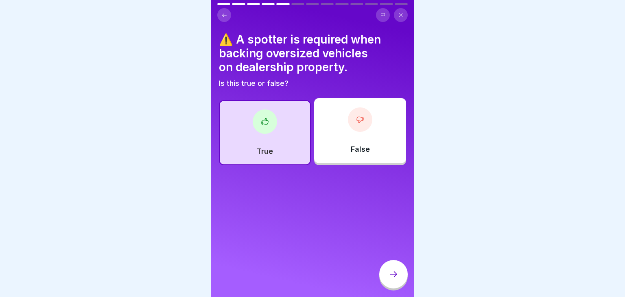
click at [388, 262] on div at bounding box center [393, 274] width 29 height 29
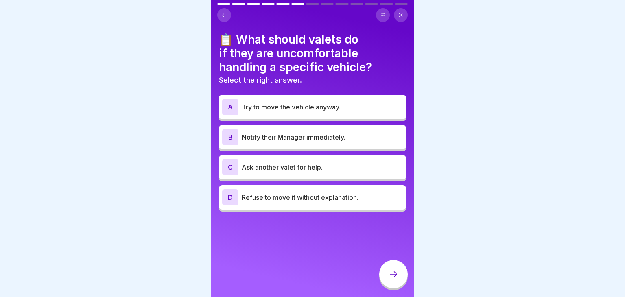
click at [320, 140] on p "Notify their Manager immediately." at bounding box center [322, 137] width 161 height 10
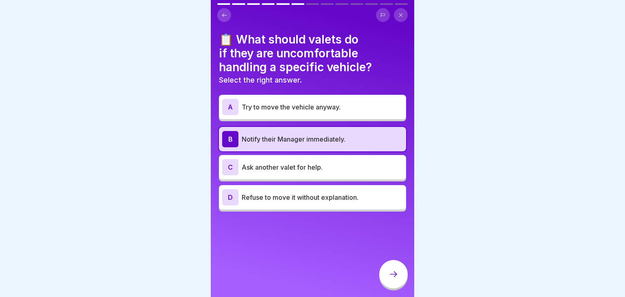
click at [379, 173] on div "C Ask another valet for help." at bounding box center [312, 167] width 181 height 16
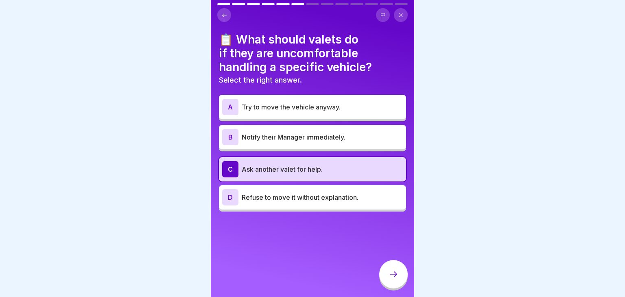
click at [367, 138] on p "Notify their Manager immediately." at bounding box center [322, 137] width 161 height 10
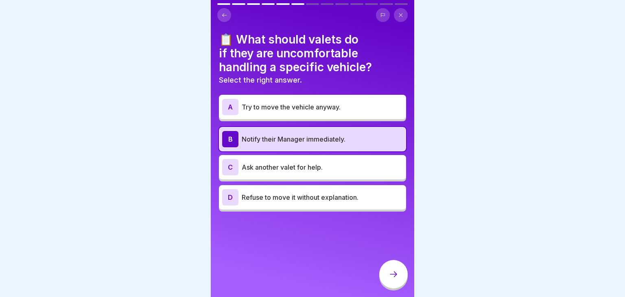
click at [397, 273] on icon at bounding box center [394, 275] width 10 height 10
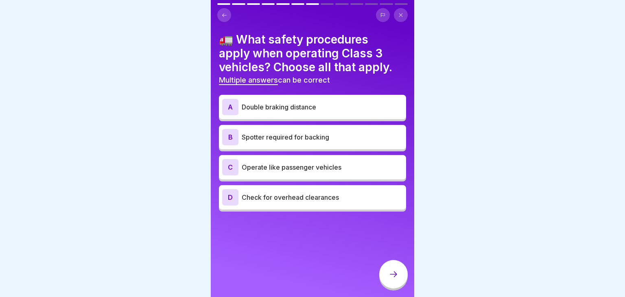
click at [281, 110] on p "Double braking distance" at bounding box center [322, 107] width 161 height 10
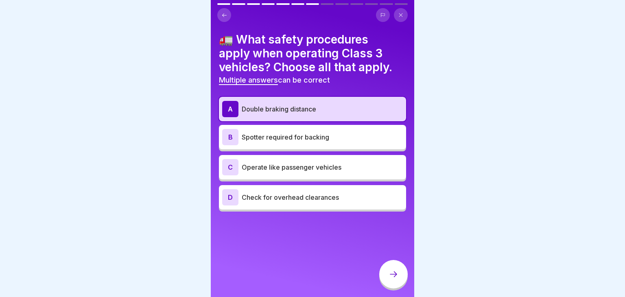
click at [277, 136] on p "Spotter required for backing" at bounding box center [322, 137] width 161 height 10
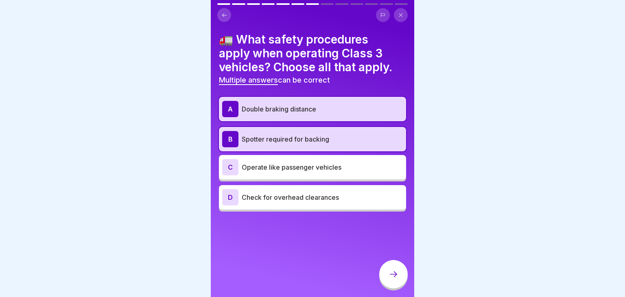
click at [266, 198] on p "Check for overhead clearances" at bounding box center [322, 198] width 161 height 10
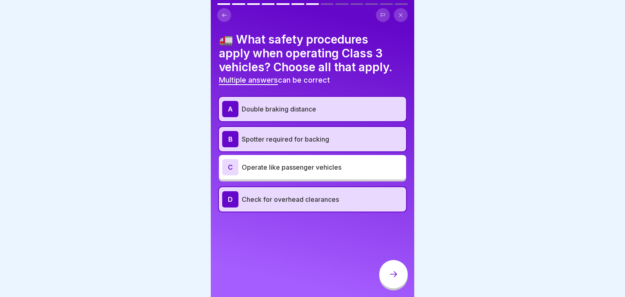
click at [385, 276] on div at bounding box center [393, 274] width 29 height 29
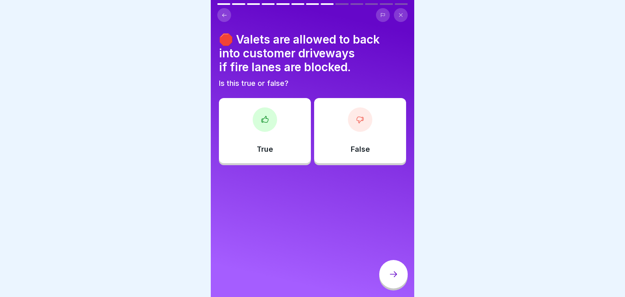
click at [357, 135] on div "False" at bounding box center [360, 130] width 92 height 65
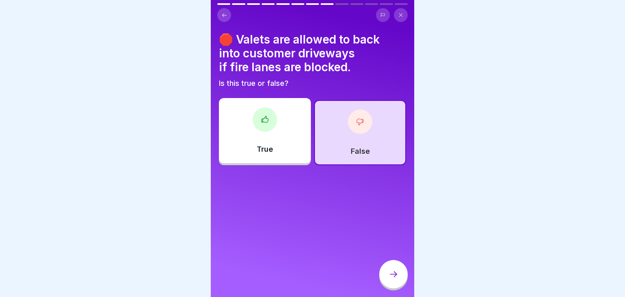
click at [389, 263] on div at bounding box center [393, 274] width 29 height 29
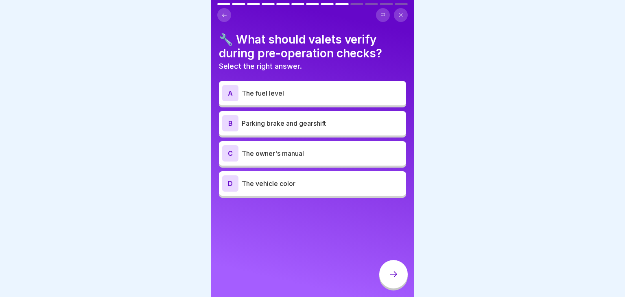
click at [297, 120] on p "Parking brake and gearshift" at bounding box center [322, 123] width 161 height 10
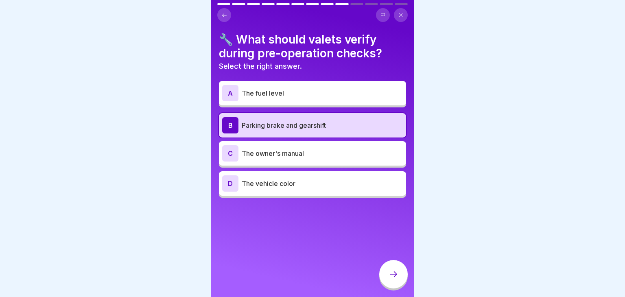
click at [391, 272] on icon at bounding box center [394, 275] width 10 height 10
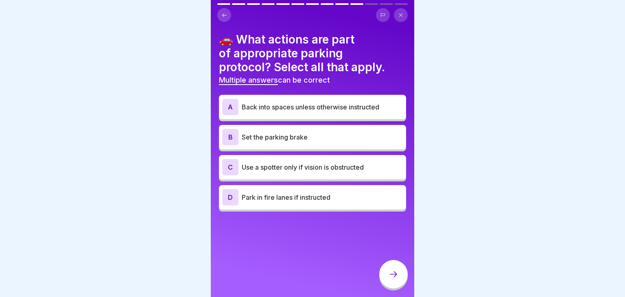
click at [289, 109] on p "Back into spaces unless otherwise instructed" at bounding box center [322, 107] width 161 height 10
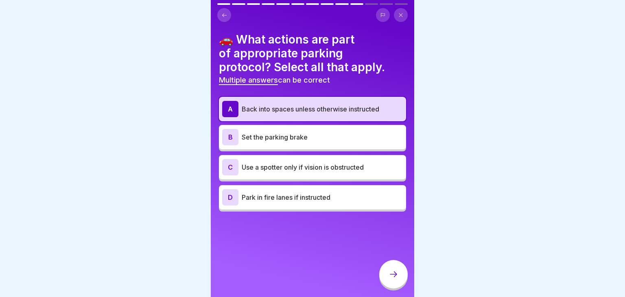
click at [292, 166] on p "Use a spotter only if vision is obstructed" at bounding box center [322, 167] width 161 height 10
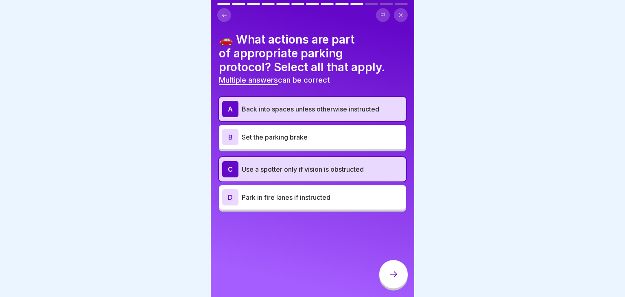
click at [362, 132] on p "Set the parking brake" at bounding box center [322, 137] width 161 height 10
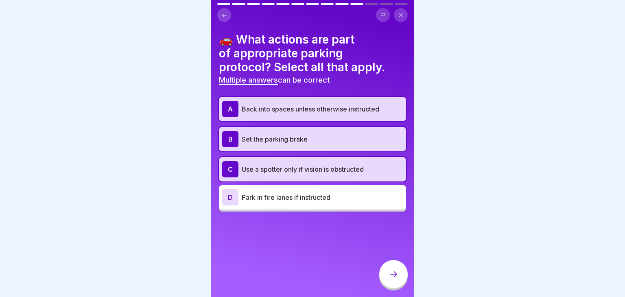
click at [395, 277] on icon at bounding box center [394, 275] width 10 height 10
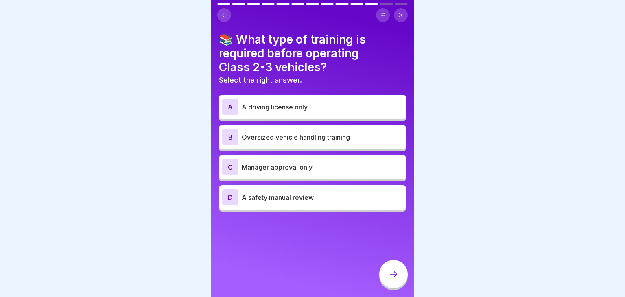
click at [299, 135] on p "Oversized vehicle handling training" at bounding box center [322, 137] width 161 height 10
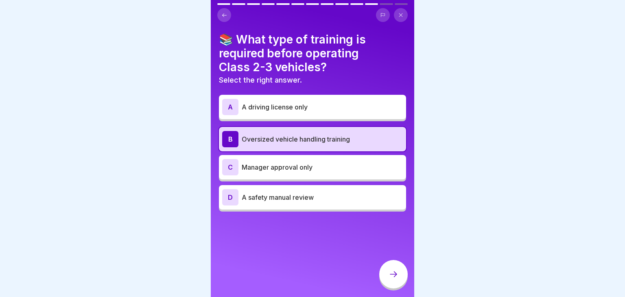
click at [296, 166] on p "Manager approval only" at bounding box center [322, 167] width 161 height 10
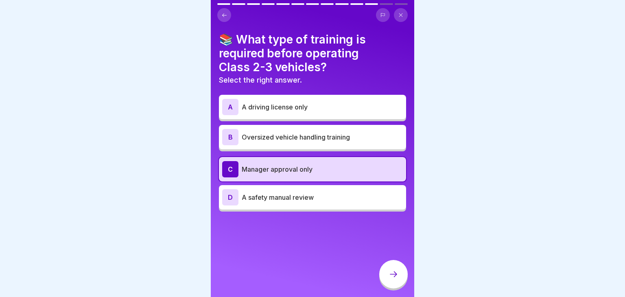
click at [366, 141] on p "Oversized vehicle handling training" at bounding box center [322, 137] width 161 height 10
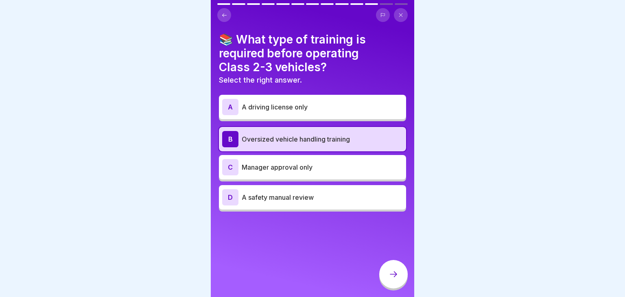
click at [394, 279] on div at bounding box center [393, 274] width 29 height 29
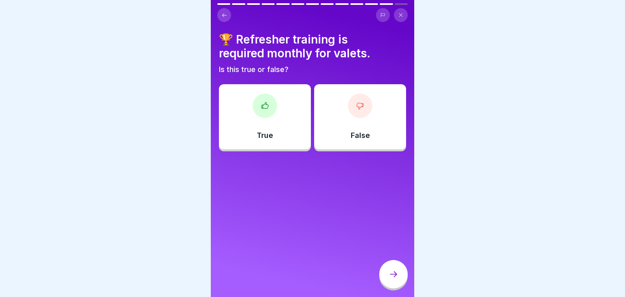
click at [288, 138] on div "True" at bounding box center [265, 116] width 92 height 65
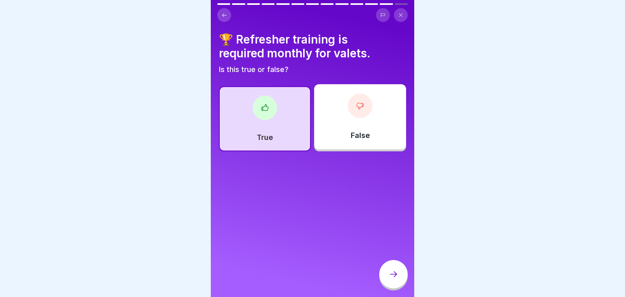
click at [398, 267] on div at bounding box center [393, 274] width 29 height 29
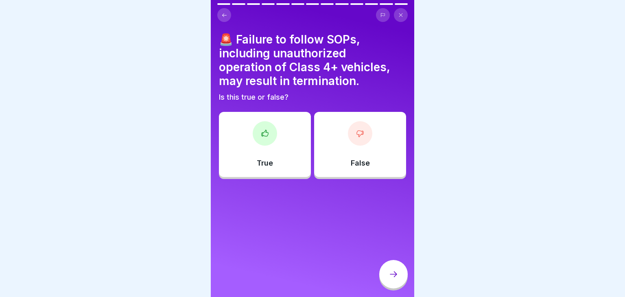
click at [283, 126] on div "True" at bounding box center [265, 144] width 92 height 65
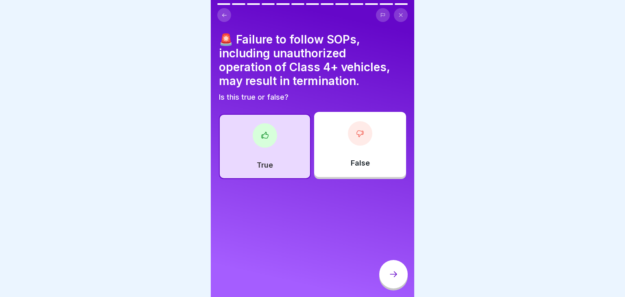
click at [393, 275] on icon at bounding box center [394, 275] width 10 height 10
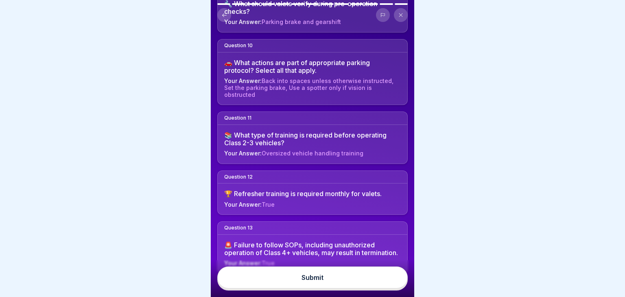
scroll to position [590, 0]
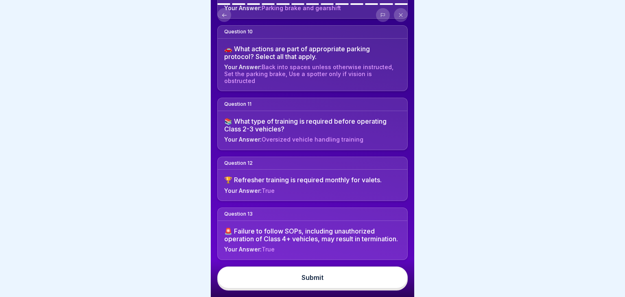
click at [335, 275] on button "Submit" at bounding box center [312, 278] width 191 height 22
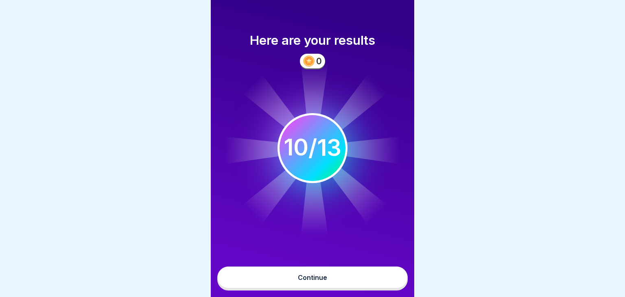
click at [335, 275] on button "Continue" at bounding box center [312, 278] width 191 height 22
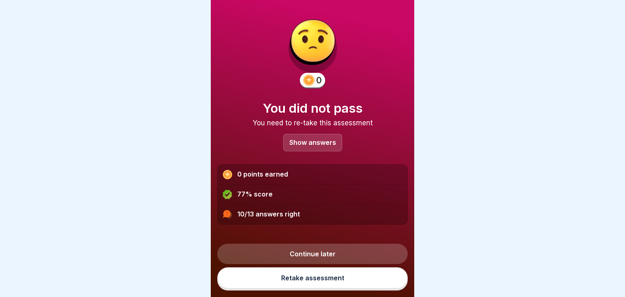
click at [294, 148] on div "Show answers" at bounding box center [312, 143] width 59 height 18
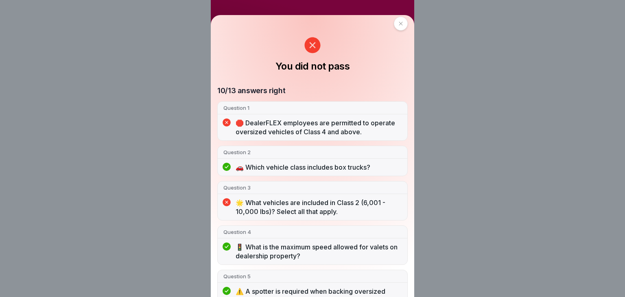
scroll to position [0, 0]
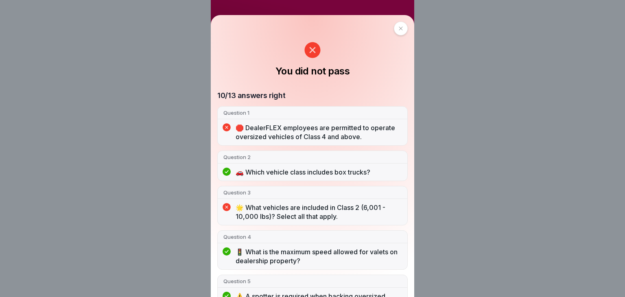
click at [403, 31] on icon at bounding box center [401, 28] width 5 height 5
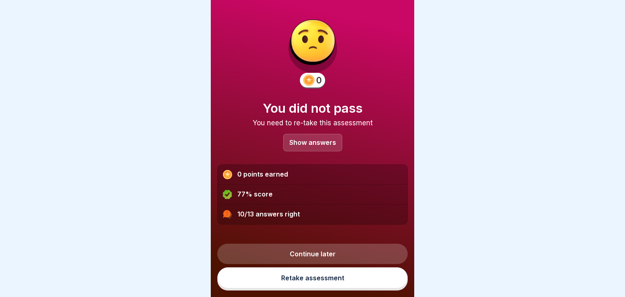
click at [305, 277] on link "Retake assessment" at bounding box center [312, 278] width 191 height 21
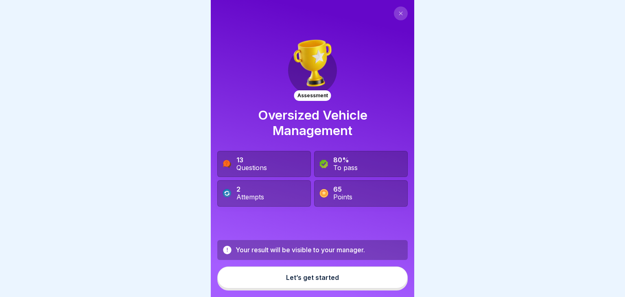
click at [306, 275] on div "Let’s get started" at bounding box center [312, 277] width 53 height 7
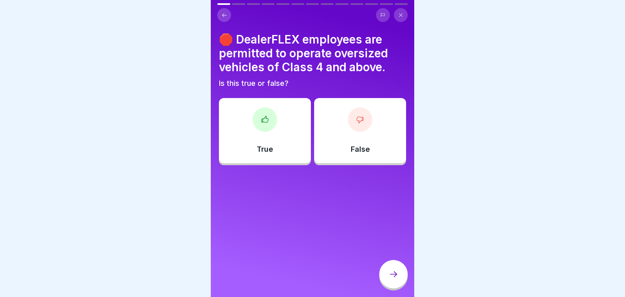
click at [358, 117] on icon at bounding box center [360, 120] width 8 height 8
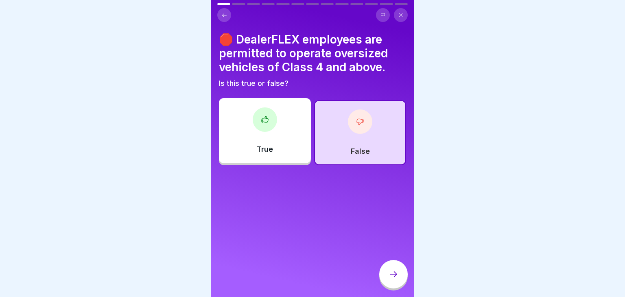
click at [399, 278] on div at bounding box center [393, 274] width 29 height 29
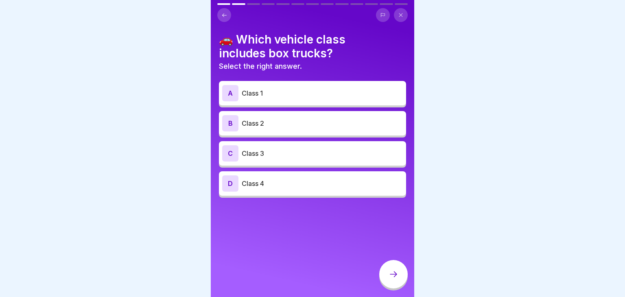
click at [297, 147] on div "C Class 3" at bounding box center [312, 153] width 181 height 16
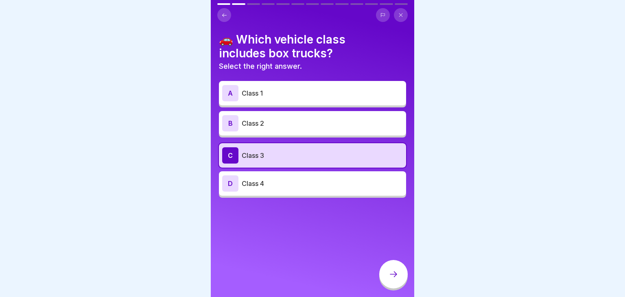
click at [395, 280] on div at bounding box center [393, 274] width 29 height 29
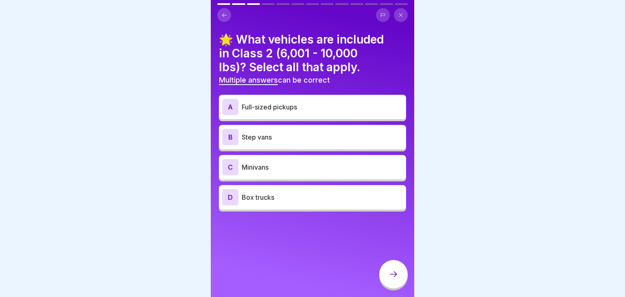
click at [313, 108] on p "Full-sized pickups" at bounding box center [322, 107] width 161 height 10
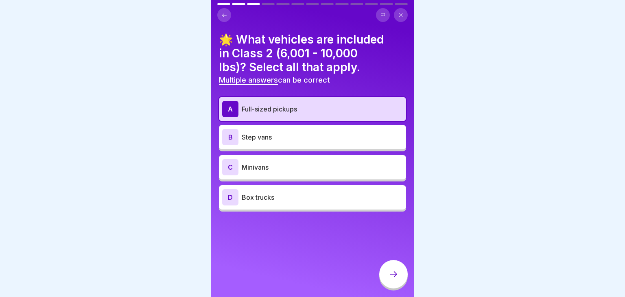
click at [308, 138] on p "Step vans" at bounding box center [322, 137] width 161 height 10
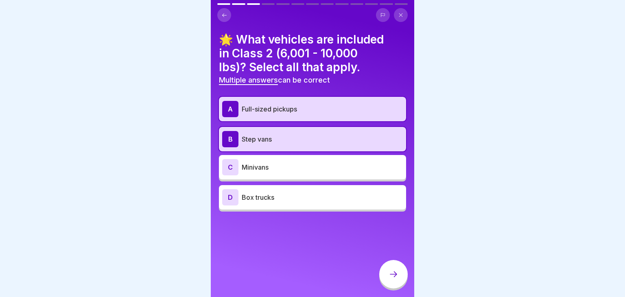
click at [393, 276] on icon at bounding box center [394, 275] width 10 height 10
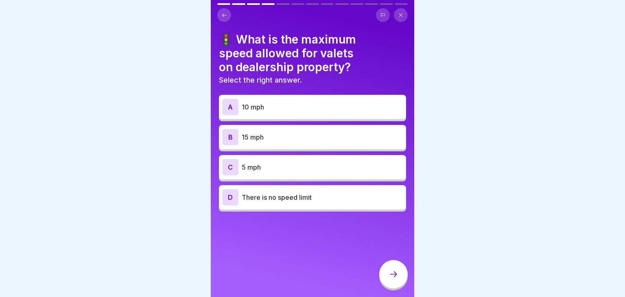
click at [329, 171] on p "5 mph" at bounding box center [322, 167] width 161 height 10
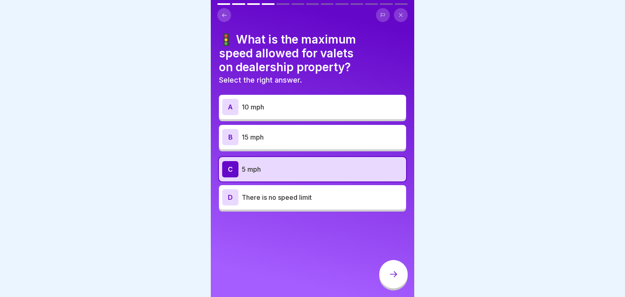
click at [398, 278] on icon at bounding box center [394, 275] width 10 height 10
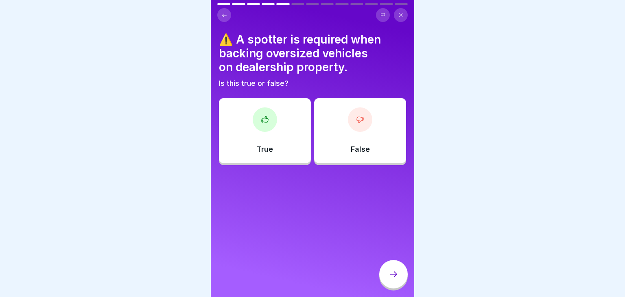
click at [299, 126] on div "True" at bounding box center [265, 130] width 92 height 65
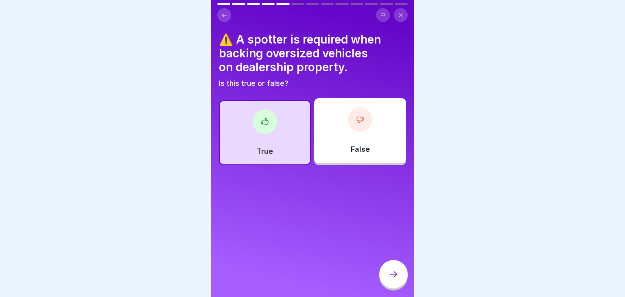
click at [392, 270] on div at bounding box center [393, 274] width 29 height 29
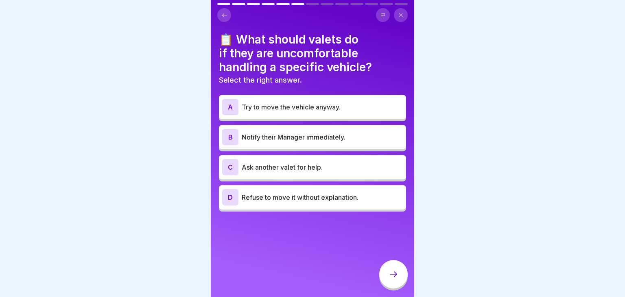
click at [304, 139] on p "Notify their Manager immediately." at bounding box center [322, 137] width 161 height 10
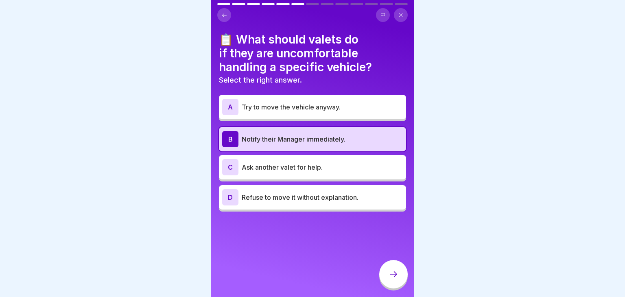
click at [399, 282] on div at bounding box center [393, 274] width 29 height 29
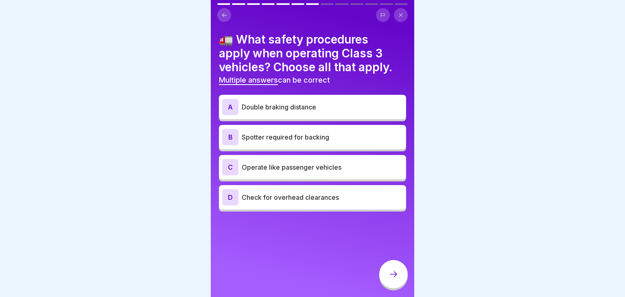
click at [319, 115] on div "A Double braking distance" at bounding box center [312, 107] width 181 height 16
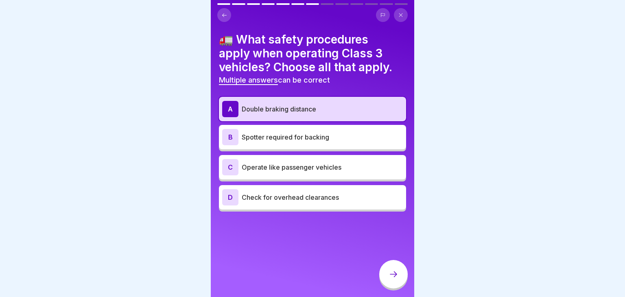
click at [318, 139] on p "Spotter required for backing" at bounding box center [322, 137] width 161 height 10
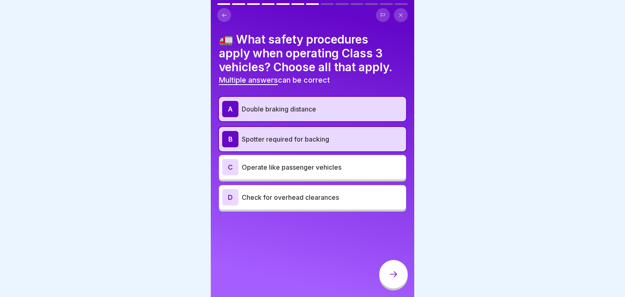
click at [307, 195] on p "Check for overhead clearances" at bounding box center [322, 198] width 161 height 10
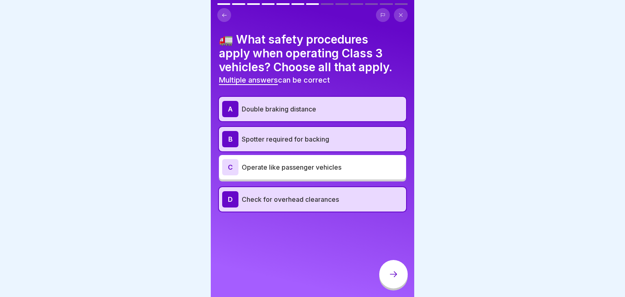
click at [388, 276] on div at bounding box center [393, 274] width 29 height 29
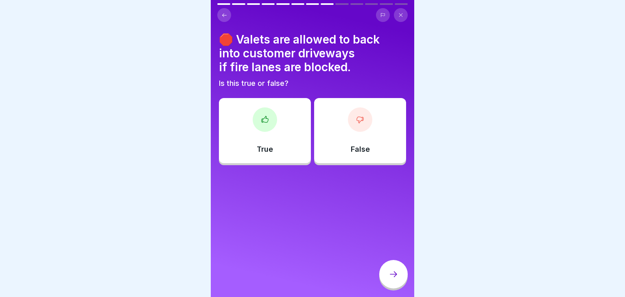
click at [364, 132] on div "False" at bounding box center [360, 130] width 92 height 65
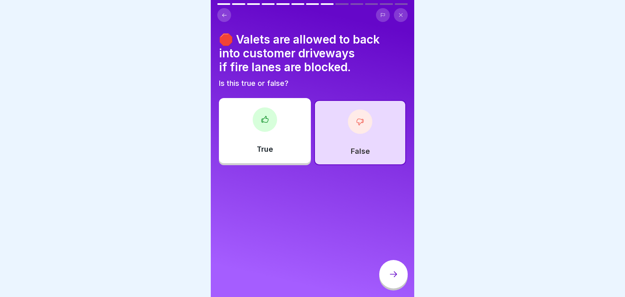
click at [403, 272] on div at bounding box center [393, 274] width 29 height 29
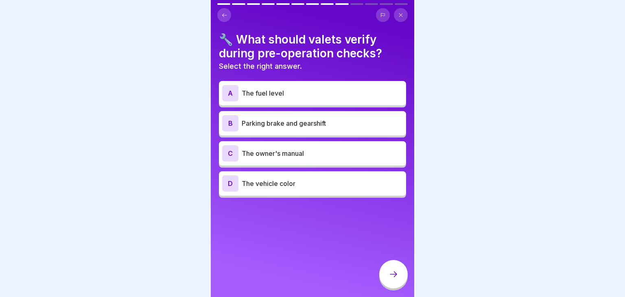
click at [318, 123] on p "Parking brake and gearshift" at bounding box center [322, 123] width 161 height 10
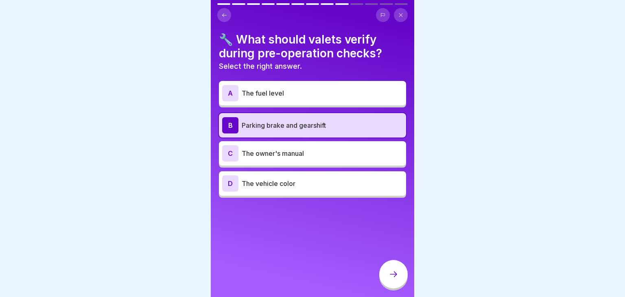
click at [393, 277] on icon at bounding box center [394, 275] width 10 height 10
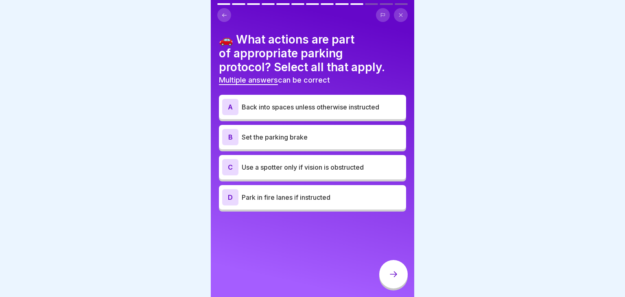
click at [311, 109] on p "Back into spaces unless otherwise instructed" at bounding box center [322, 107] width 161 height 10
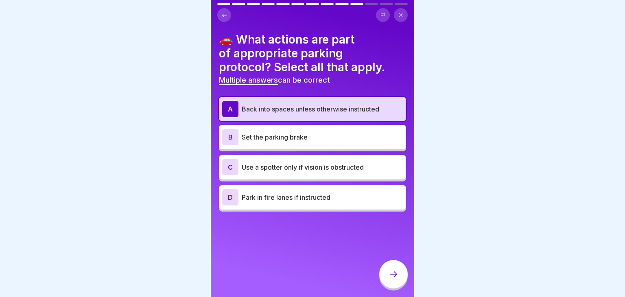
click at [308, 137] on p "Set the parking brake" at bounding box center [322, 137] width 161 height 10
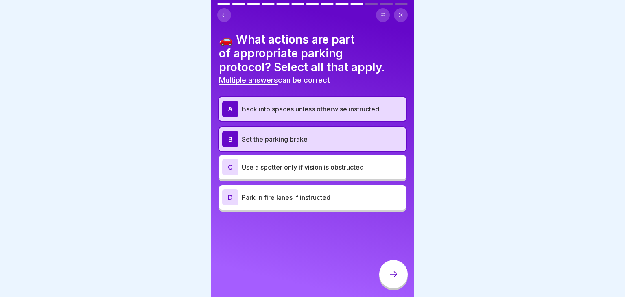
click at [305, 164] on p "Use a spotter only if vision is obstructed" at bounding box center [322, 167] width 161 height 10
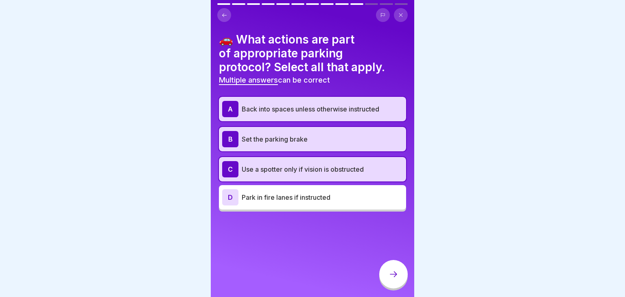
click at [388, 279] on div at bounding box center [393, 274] width 29 height 29
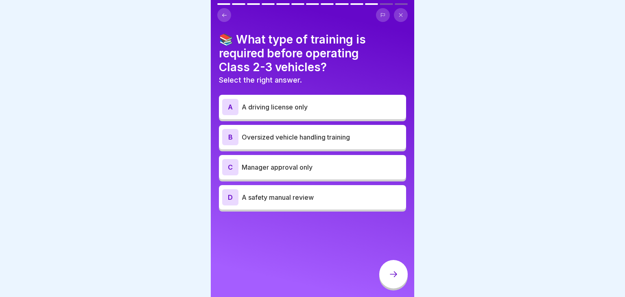
click at [304, 133] on p "Oversized vehicle handling training" at bounding box center [322, 137] width 161 height 10
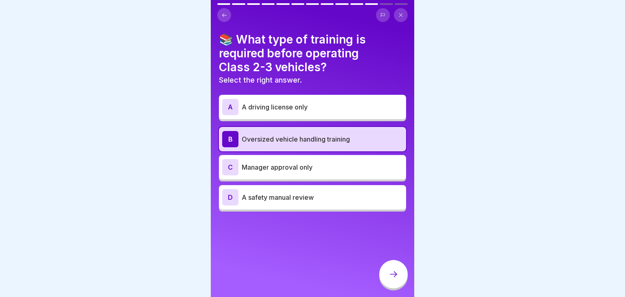
click at [395, 272] on icon at bounding box center [394, 275] width 10 height 10
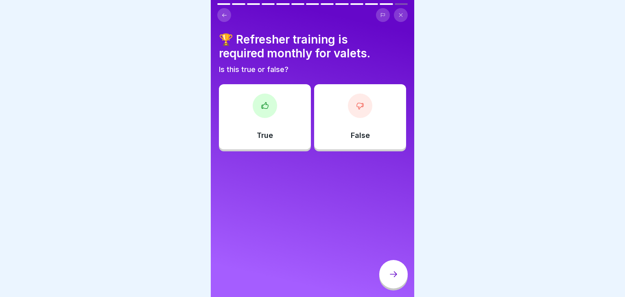
click at [352, 127] on div "False" at bounding box center [360, 116] width 92 height 65
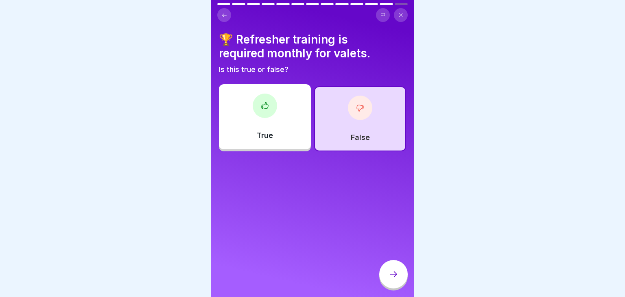
click at [401, 272] on div at bounding box center [393, 274] width 29 height 29
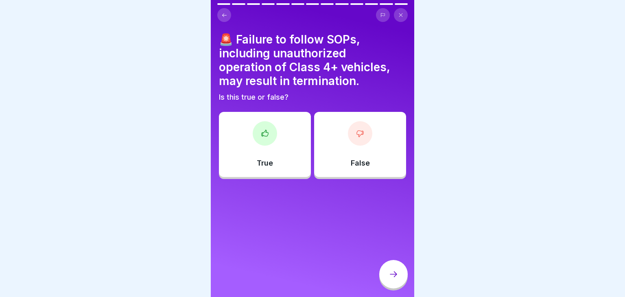
click at [276, 129] on div at bounding box center [265, 133] width 24 height 24
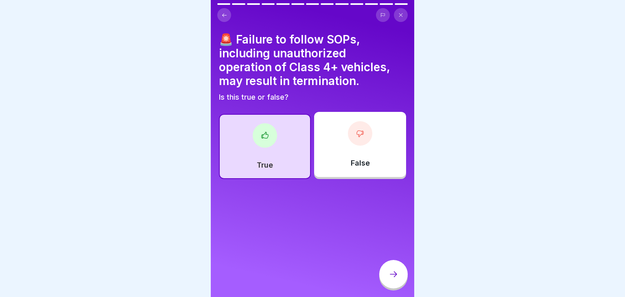
click at [398, 275] on icon at bounding box center [394, 275] width 10 height 10
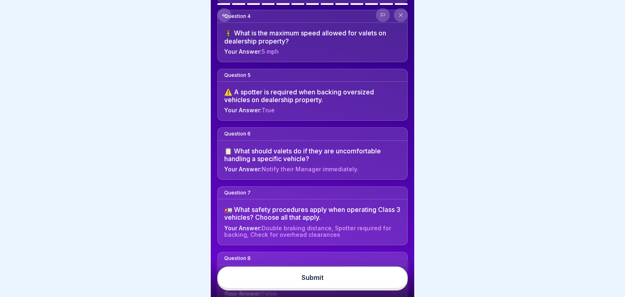
scroll to position [248, 0]
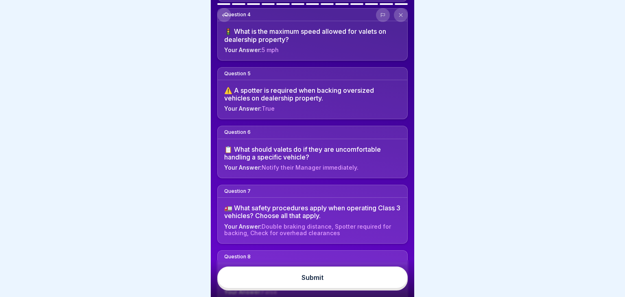
click at [364, 275] on button "Submit" at bounding box center [312, 278] width 191 height 22
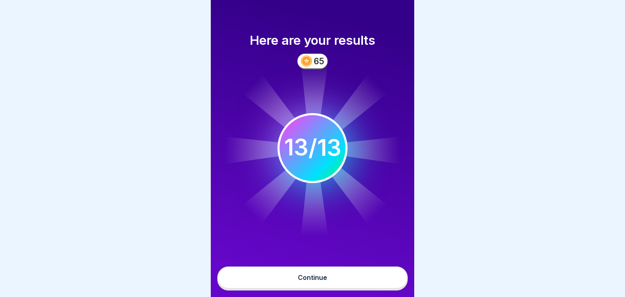
click at [364, 275] on button "Continue" at bounding box center [312, 278] width 191 height 22
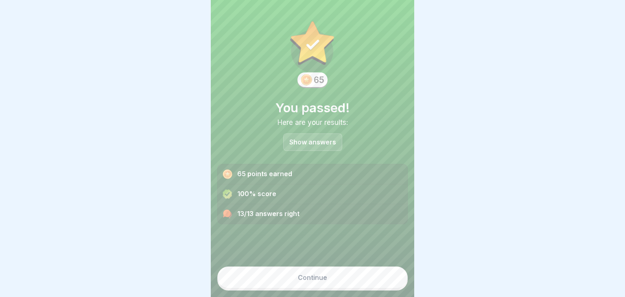
click at [364, 275] on button "Continue" at bounding box center [312, 278] width 191 height 22
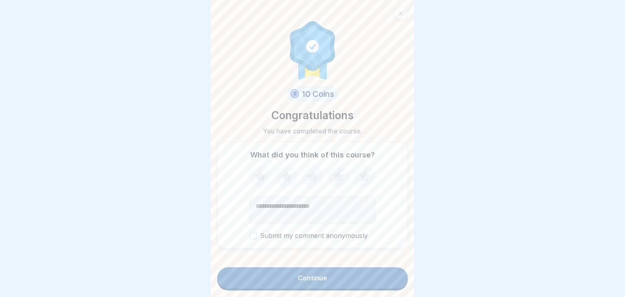
click at [368, 179] on icon at bounding box center [365, 176] width 11 height 10
click at [341, 206] on textarea "Add comment (optional)" at bounding box center [313, 210] width 126 height 28
type textarea "**********"
click at [341, 279] on button "Continue" at bounding box center [312, 278] width 191 height 21
